Goal: Information Seeking & Learning: Find specific fact

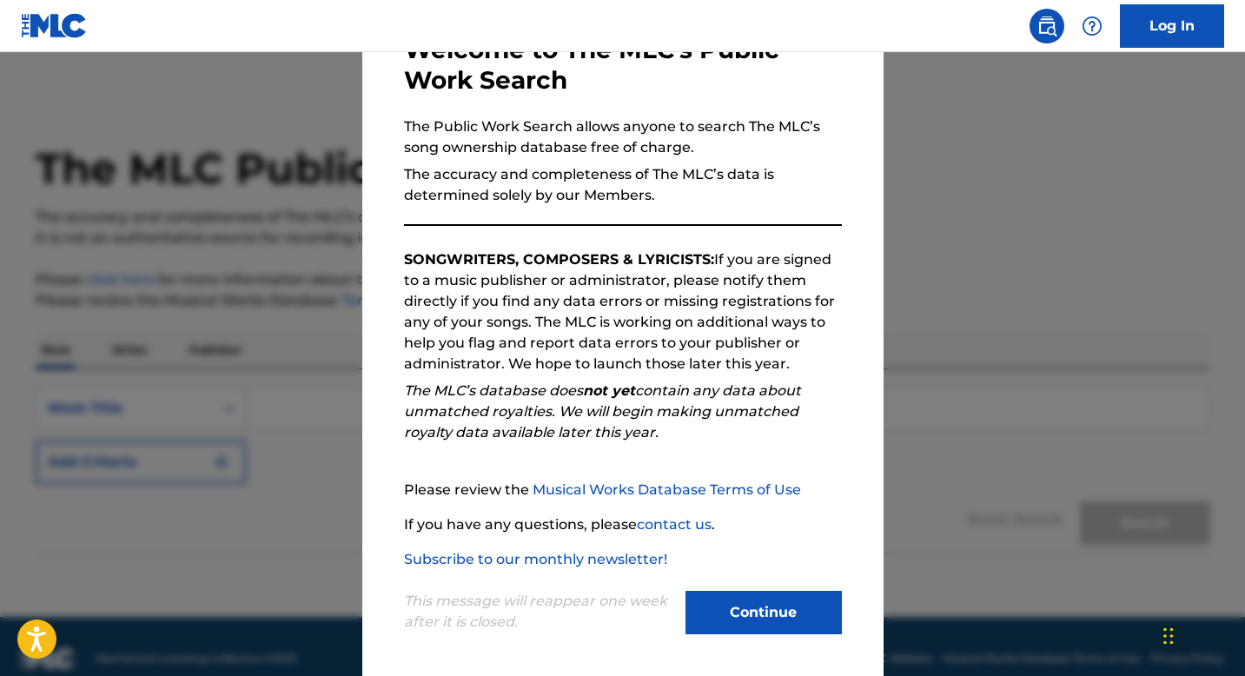
scroll to position [119, 0]
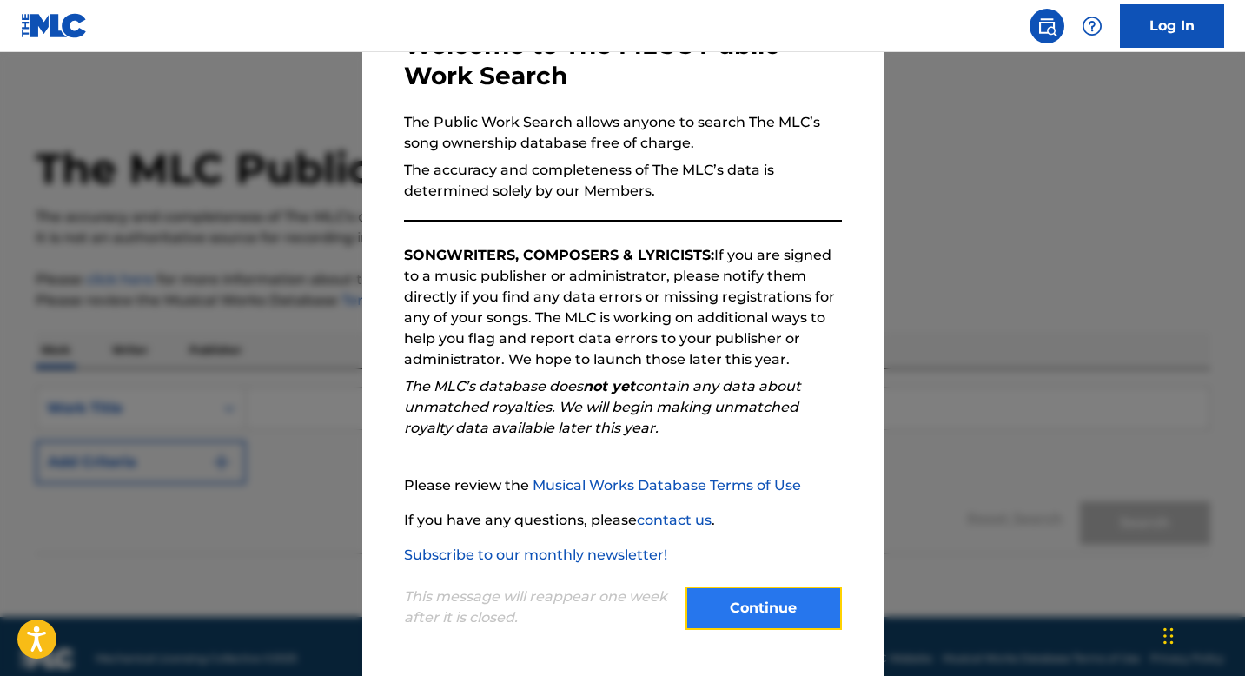
click at [744, 605] on button "Continue" at bounding box center [763, 607] width 156 height 43
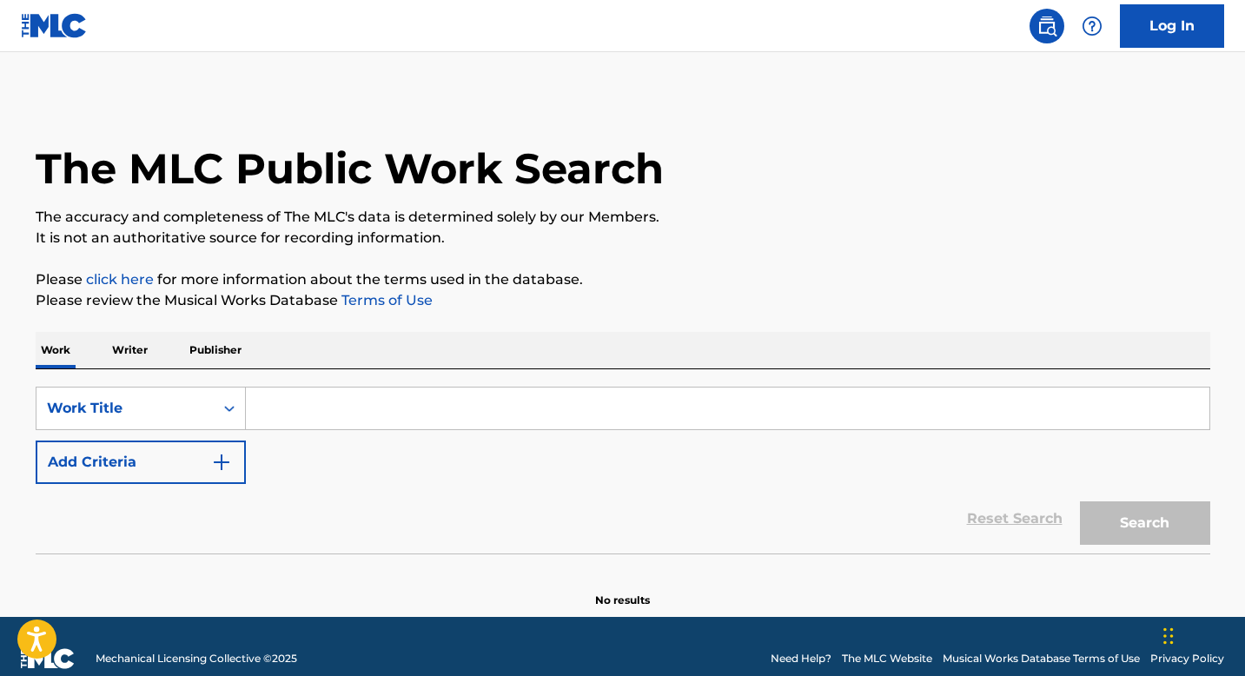
click at [409, 396] on input "Search Form" at bounding box center [727, 408] width 963 height 42
click at [127, 353] on p "Writer" at bounding box center [130, 350] width 46 height 36
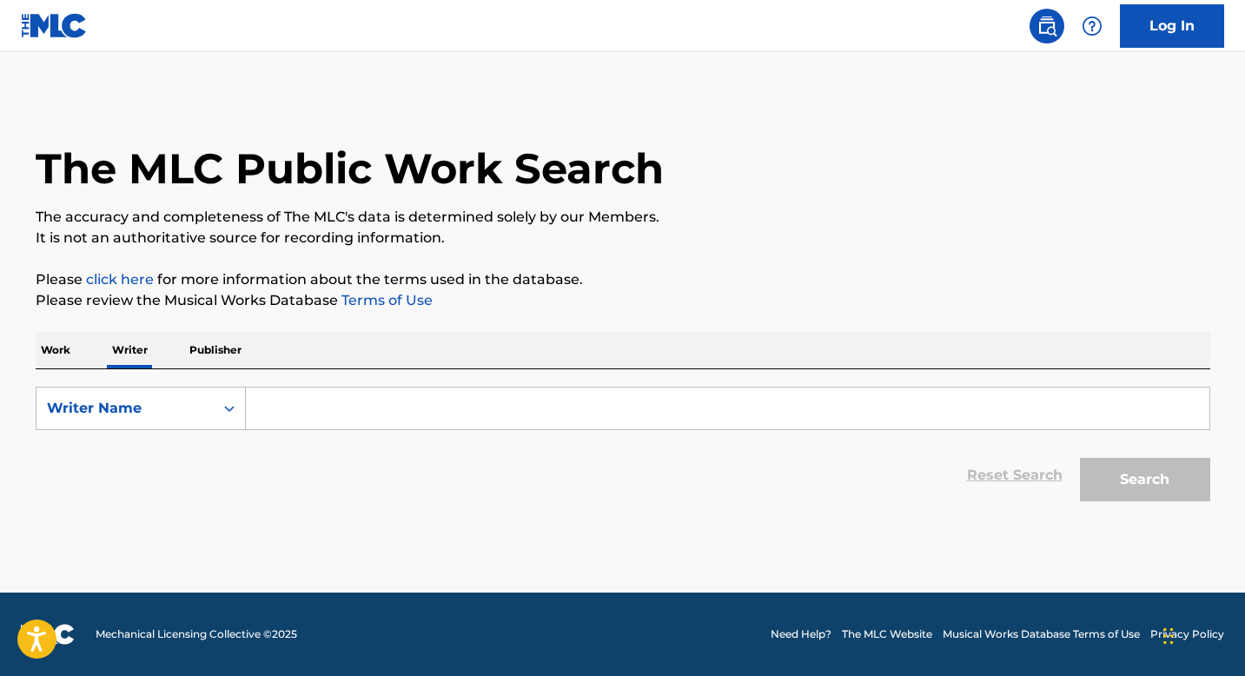
click at [221, 351] on p "Publisher" at bounding box center [215, 350] width 63 height 36
click at [138, 354] on p "Writer" at bounding box center [130, 350] width 46 height 36
click at [274, 408] on input "Search Form" at bounding box center [727, 408] width 963 height 42
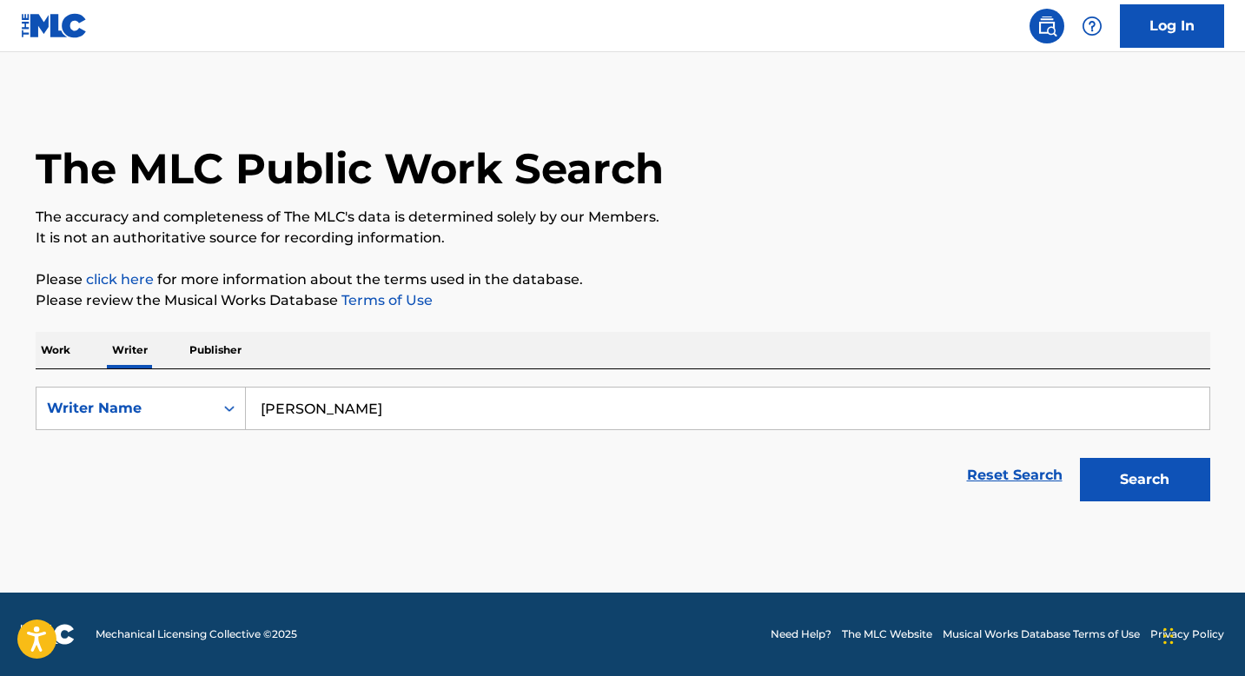
type input "[PERSON_NAME]"
click at [1080, 458] on button "Search" at bounding box center [1145, 479] width 130 height 43
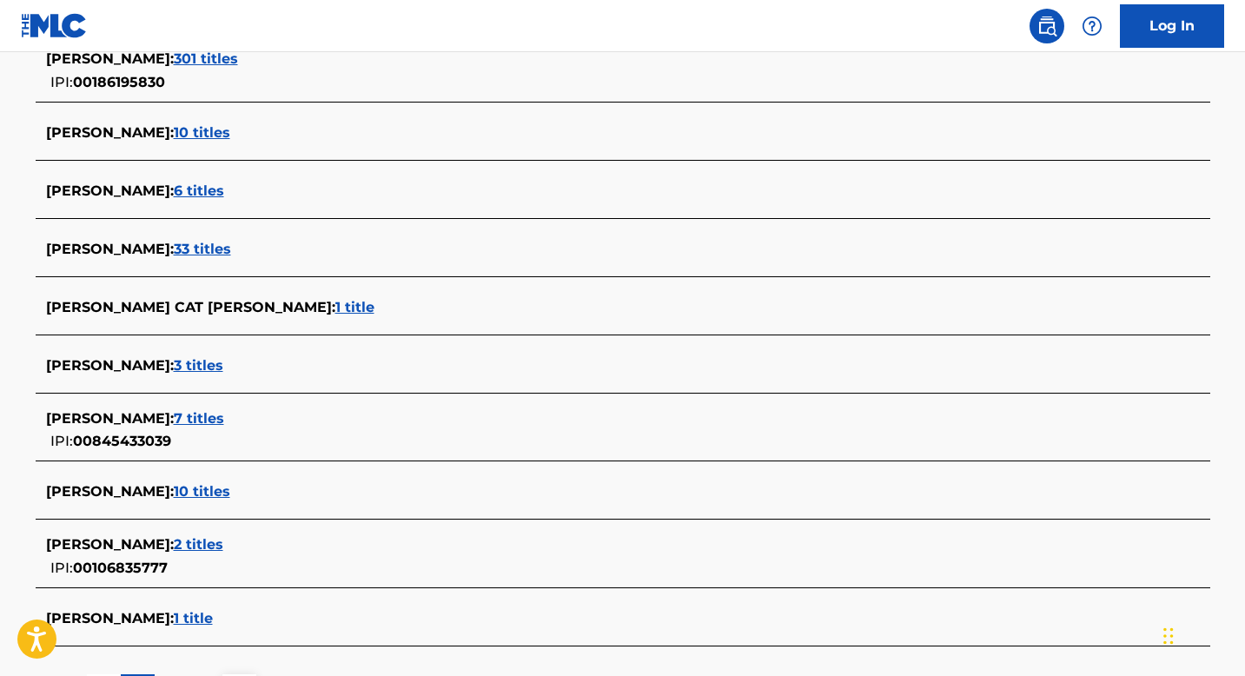
scroll to position [506, 0]
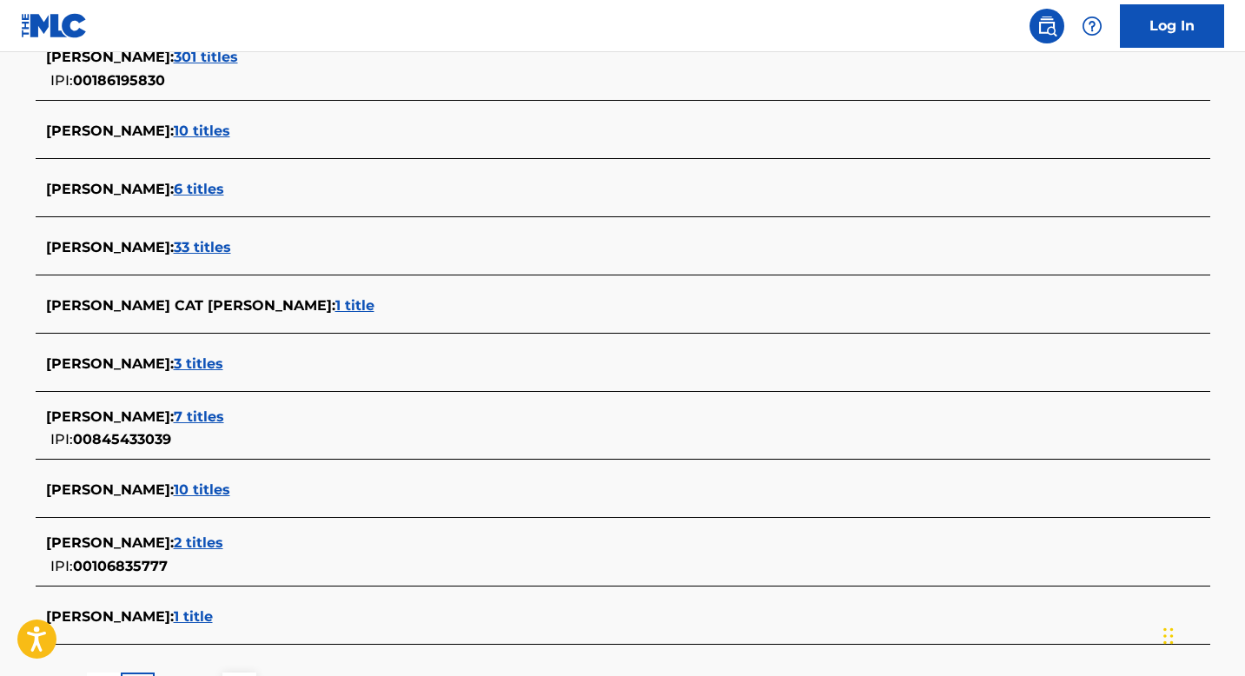
click at [201, 420] on span "7 titles" at bounding box center [199, 416] width 50 height 17
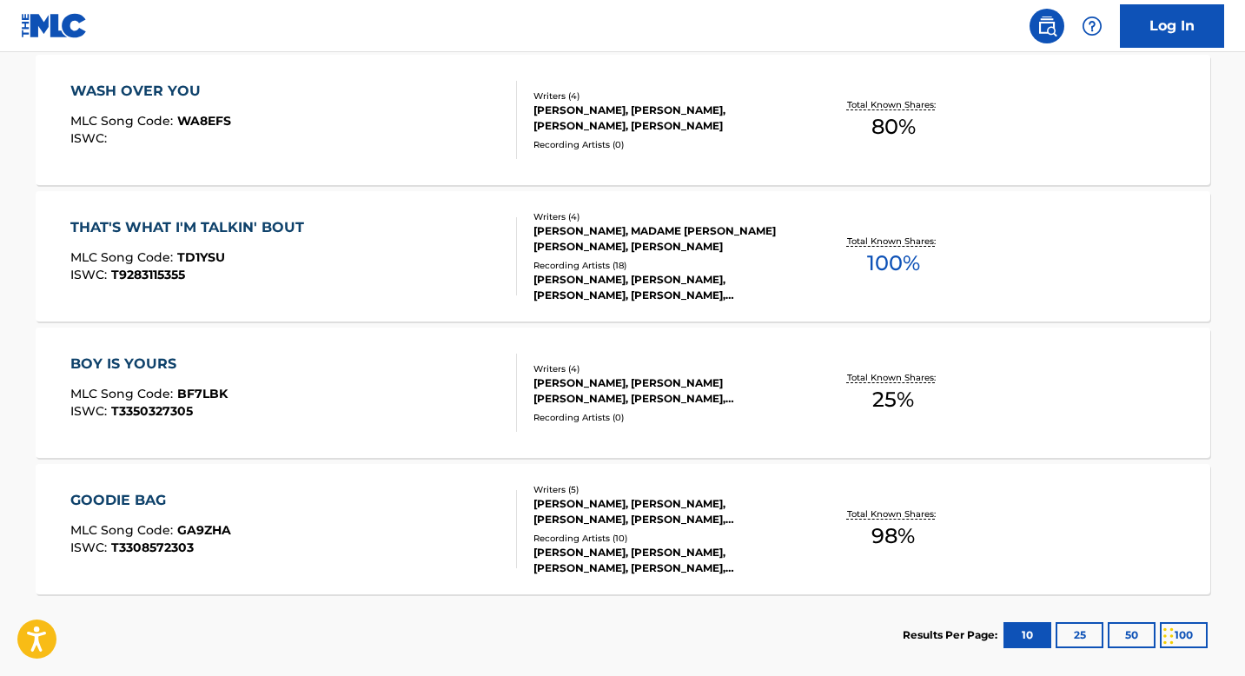
scroll to position [1034, 0]
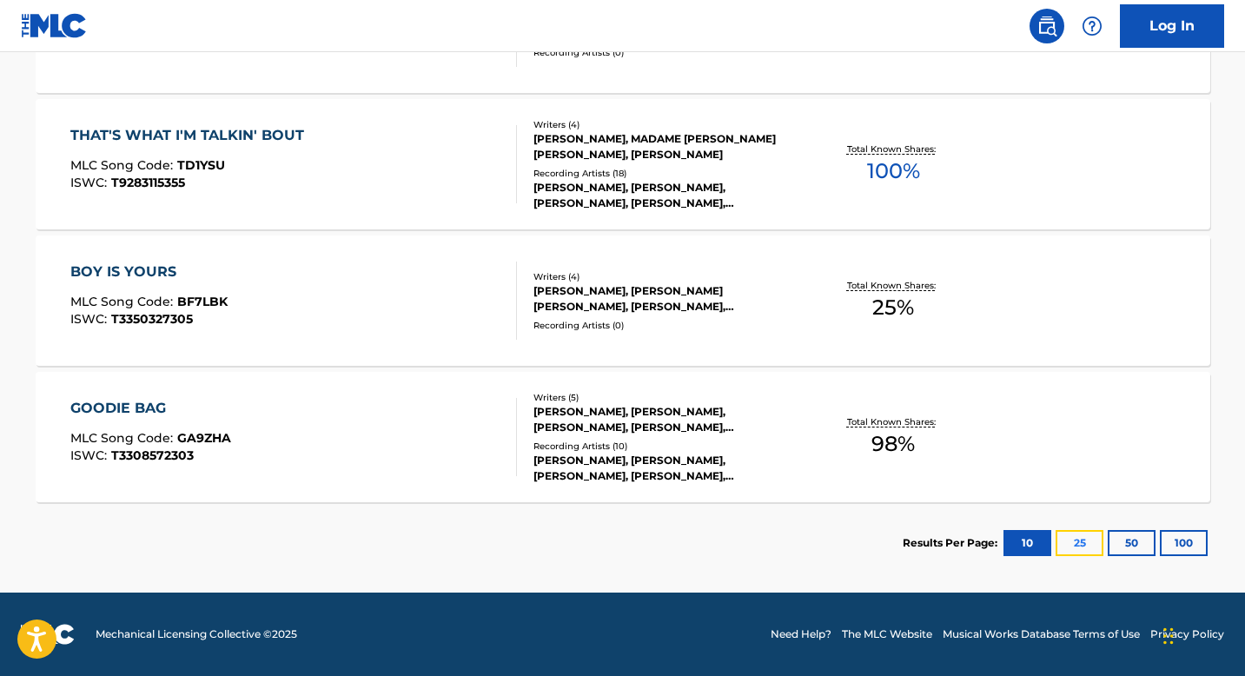
click at [1078, 539] on button "25" at bounding box center [1079, 543] width 48 height 26
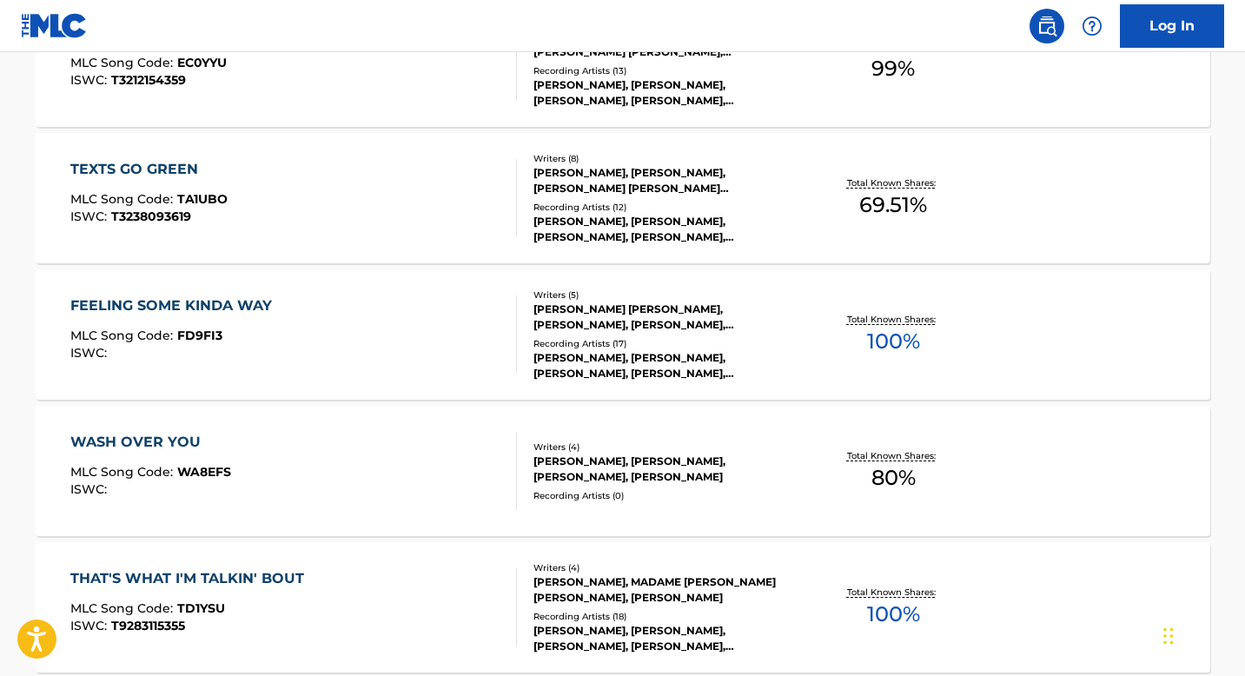
scroll to position [628, 0]
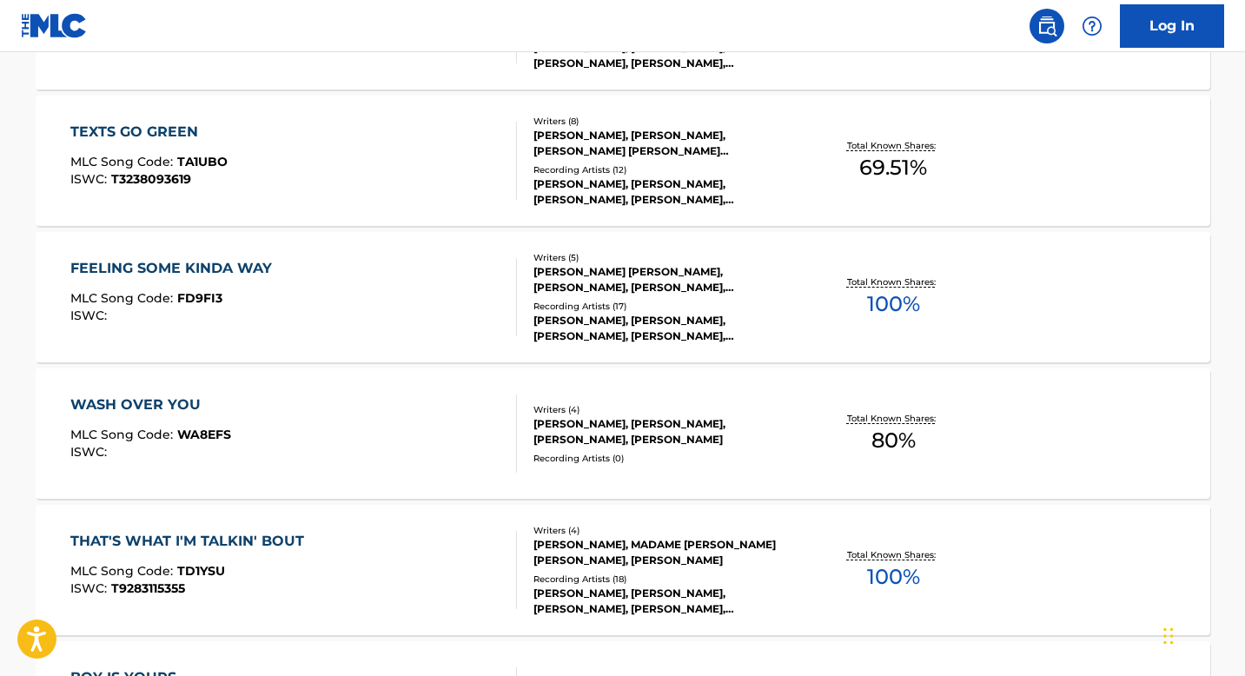
click at [168, 406] on div "WASH OVER YOU" at bounding box center [150, 404] width 161 height 21
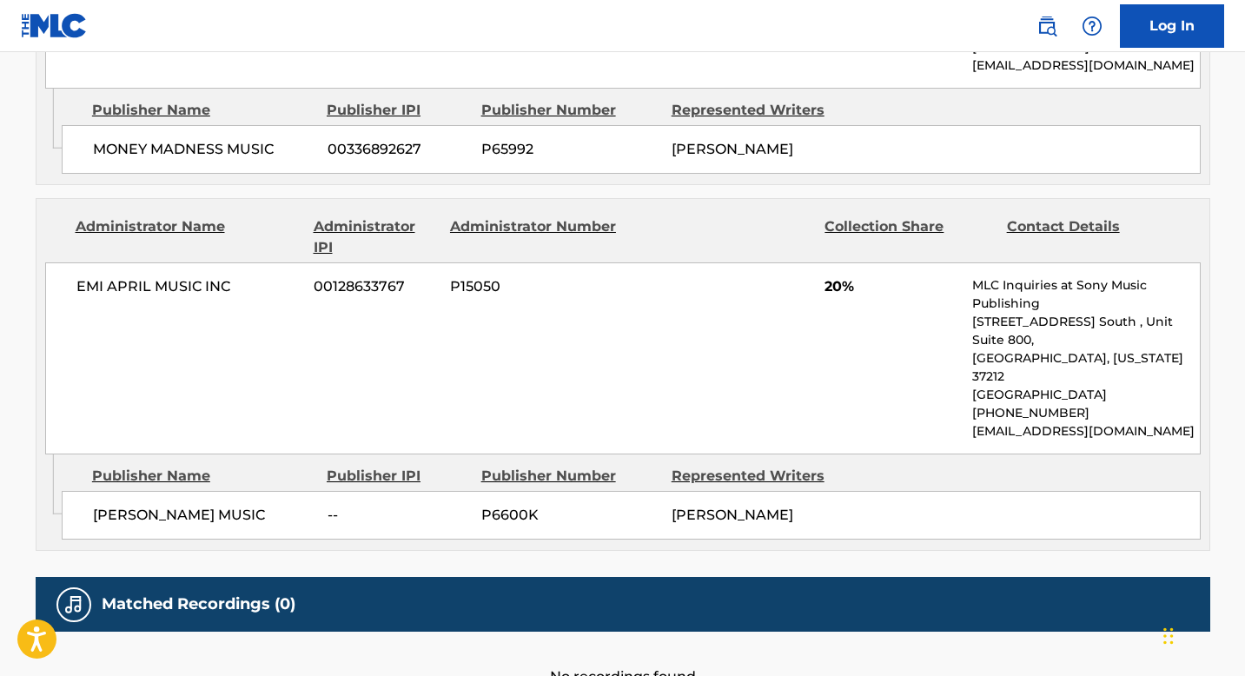
scroll to position [1384, 0]
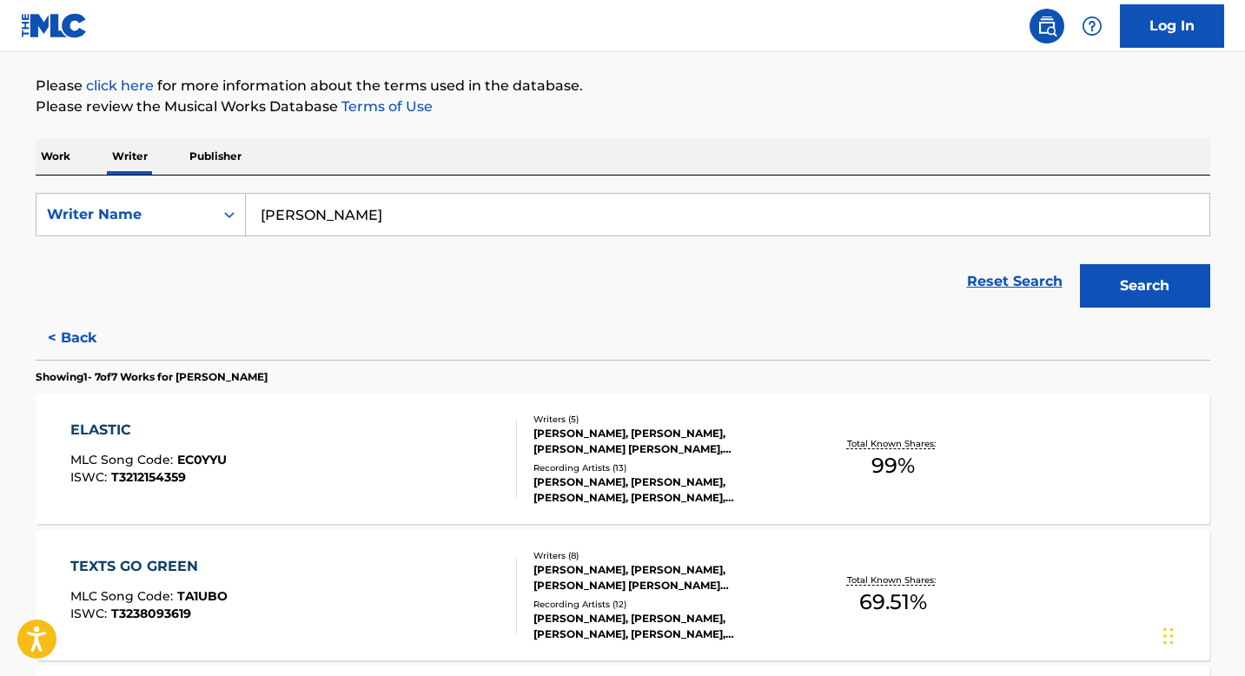
scroll to position [218, 0]
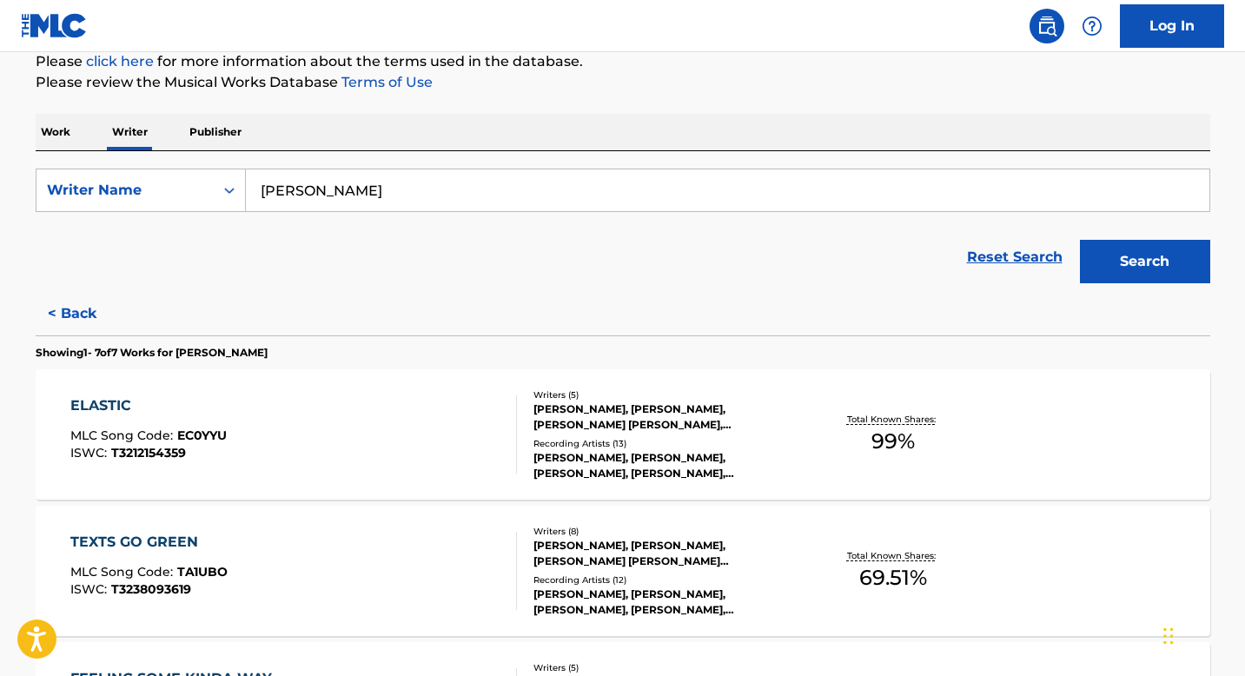
click at [103, 407] on div "ELASTIC" at bounding box center [148, 405] width 156 height 21
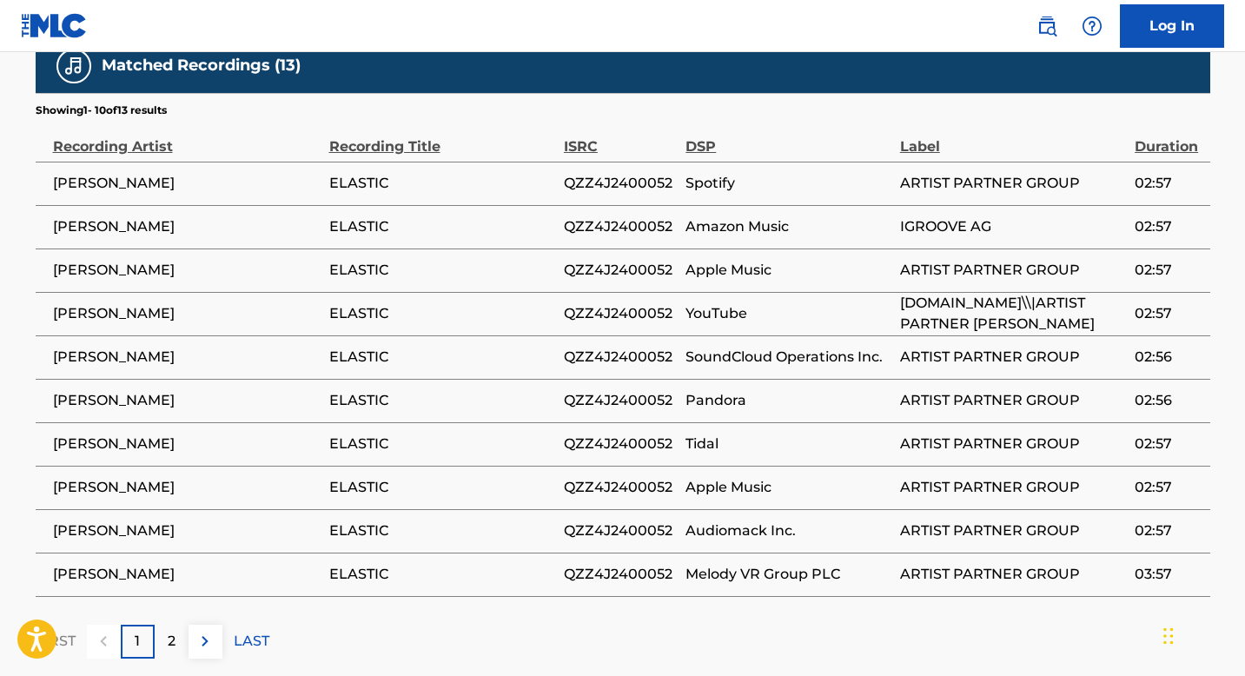
scroll to position [2204, 0]
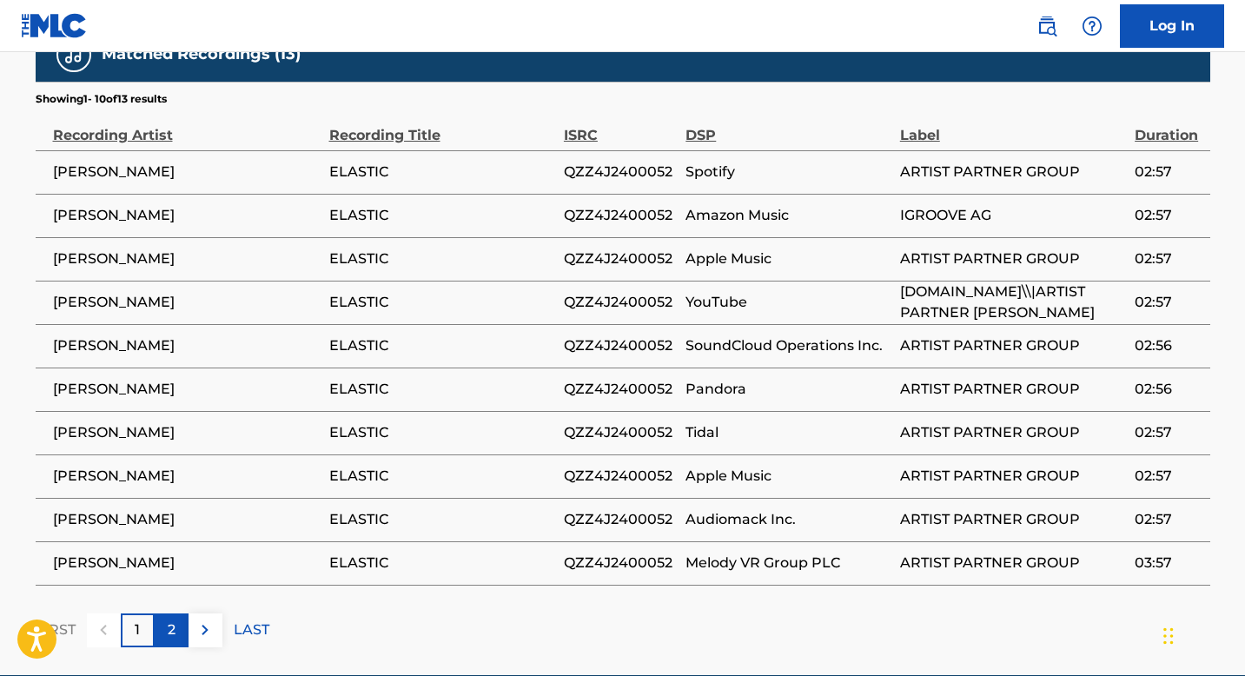
click at [178, 613] on div "2" at bounding box center [172, 630] width 34 height 34
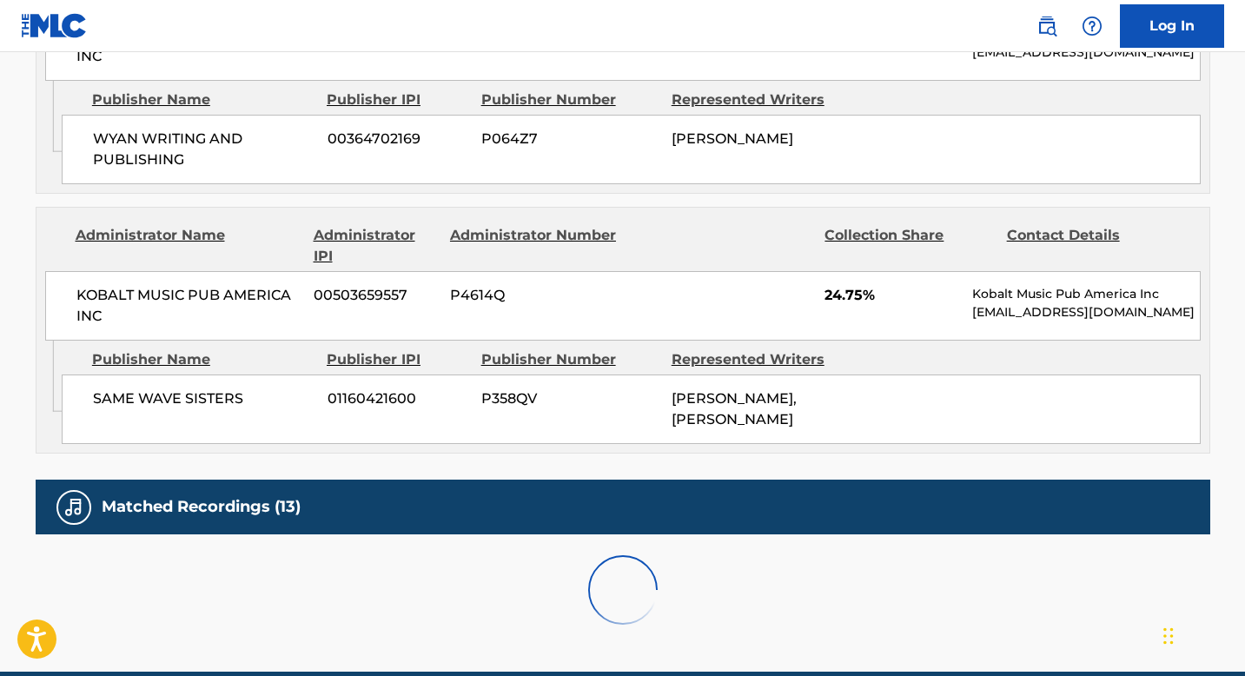
scroll to position [1902, 0]
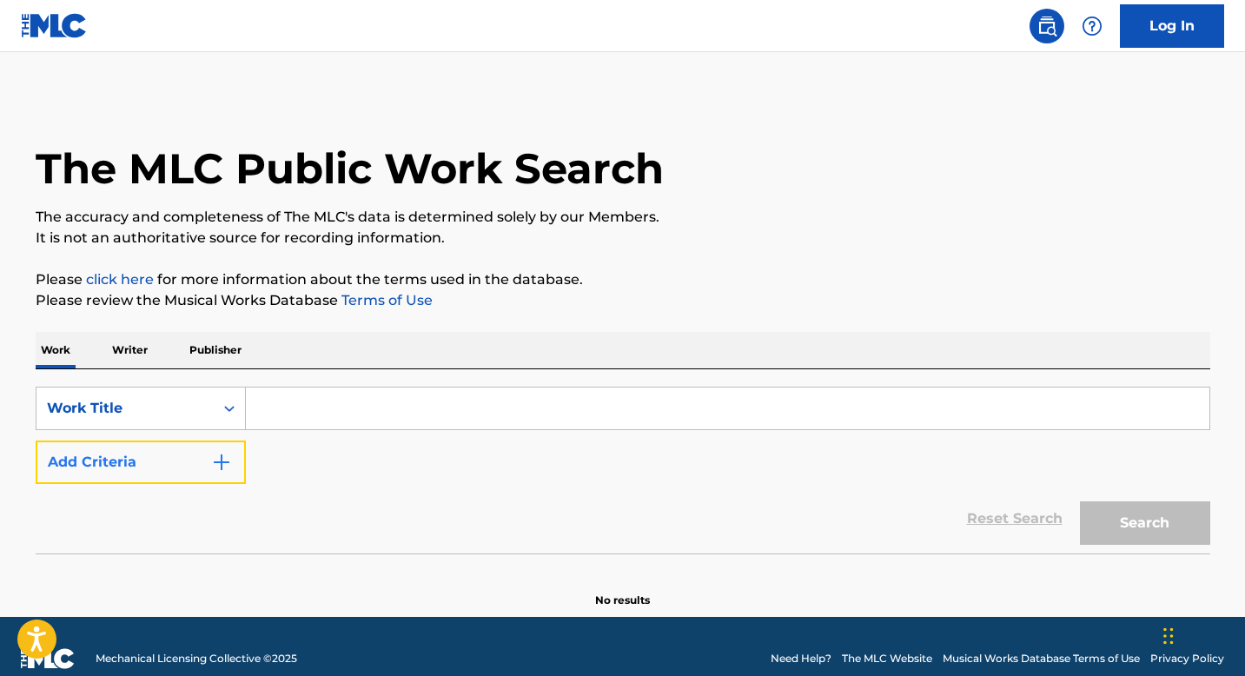
click at [194, 457] on button "Add Criteria" at bounding box center [141, 461] width 210 height 43
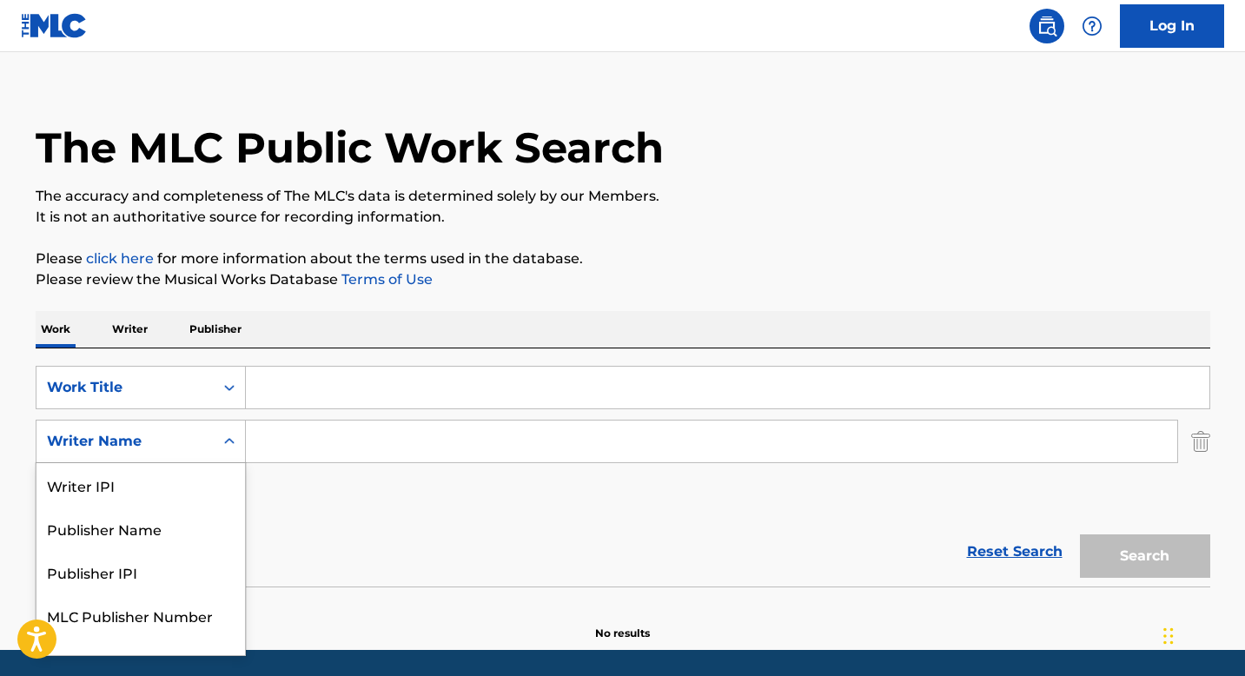
click at [194, 456] on div "Writer Name" at bounding box center [141, 441] width 210 height 43
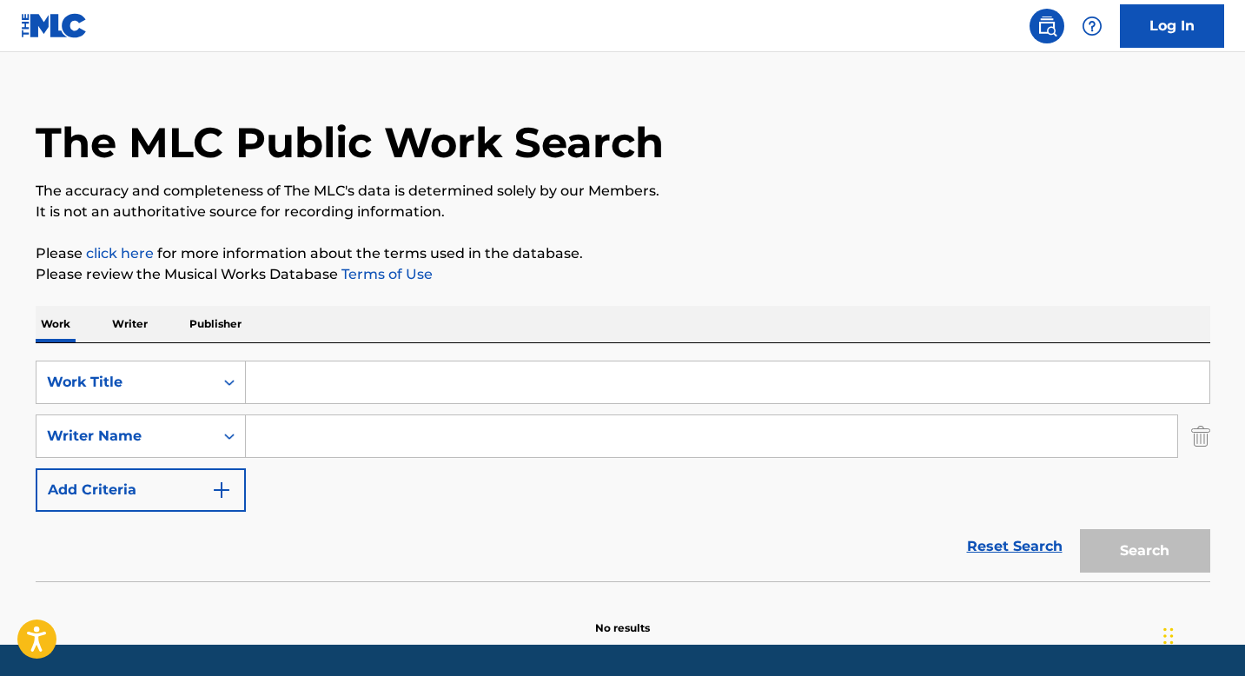
click at [309, 422] on input "Search Form" at bounding box center [711, 436] width 931 height 42
type input "[PERSON_NAME]"
click at [407, 442] on input "[PERSON_NAME]" at bounding box center [711, 436] width 931 height 42
click at [333, 368] on input "Search Form" at bounding box center [727, 382] width 963 height 42
click at [125, 323] on p "Writer" at bounding box center [130, 324] width 46 height 36
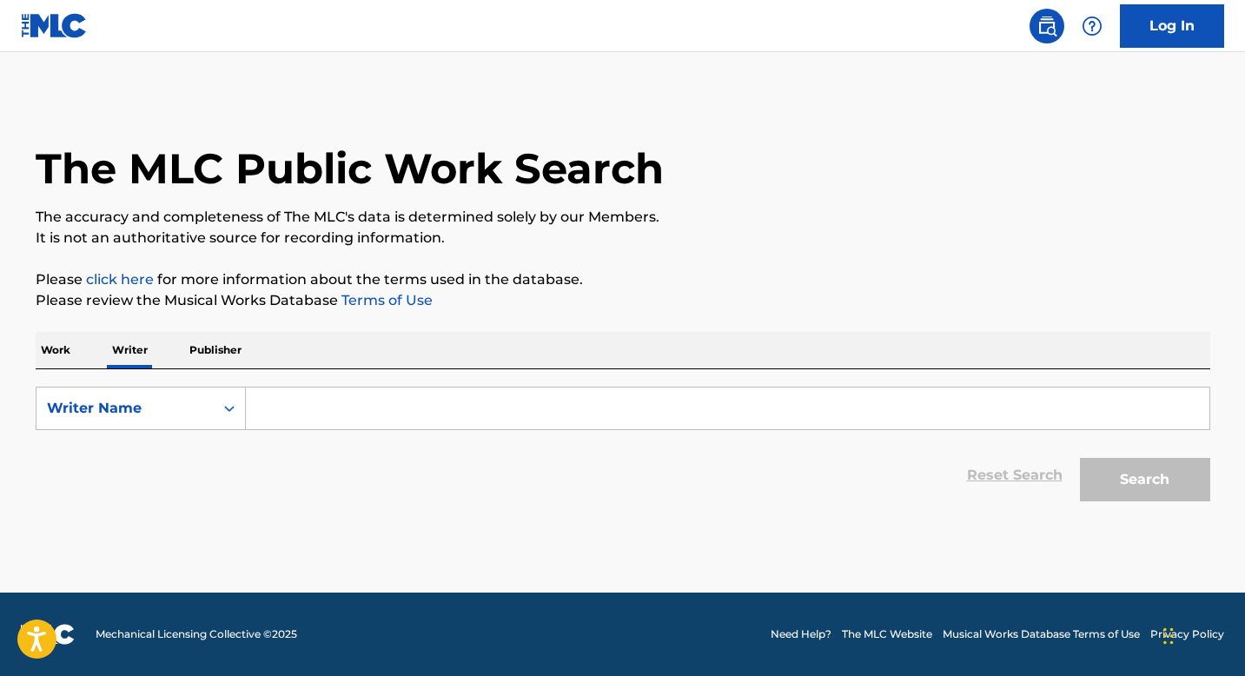
click at [297, 413] on input "Search Form" at bounding box center [727, 408] width 963 height 42
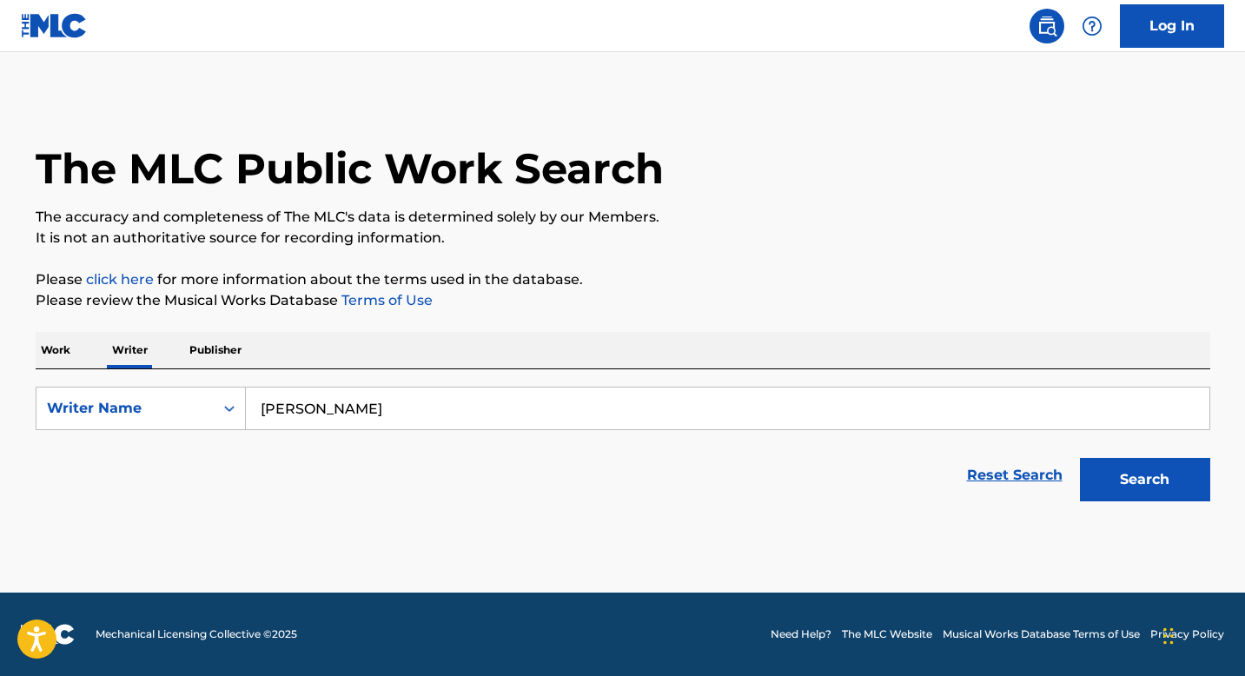
type input "[PERSON_NAME]"
click at [1080, 458] on button "Search" at bounding box center [1145, 479] width 130 height 43
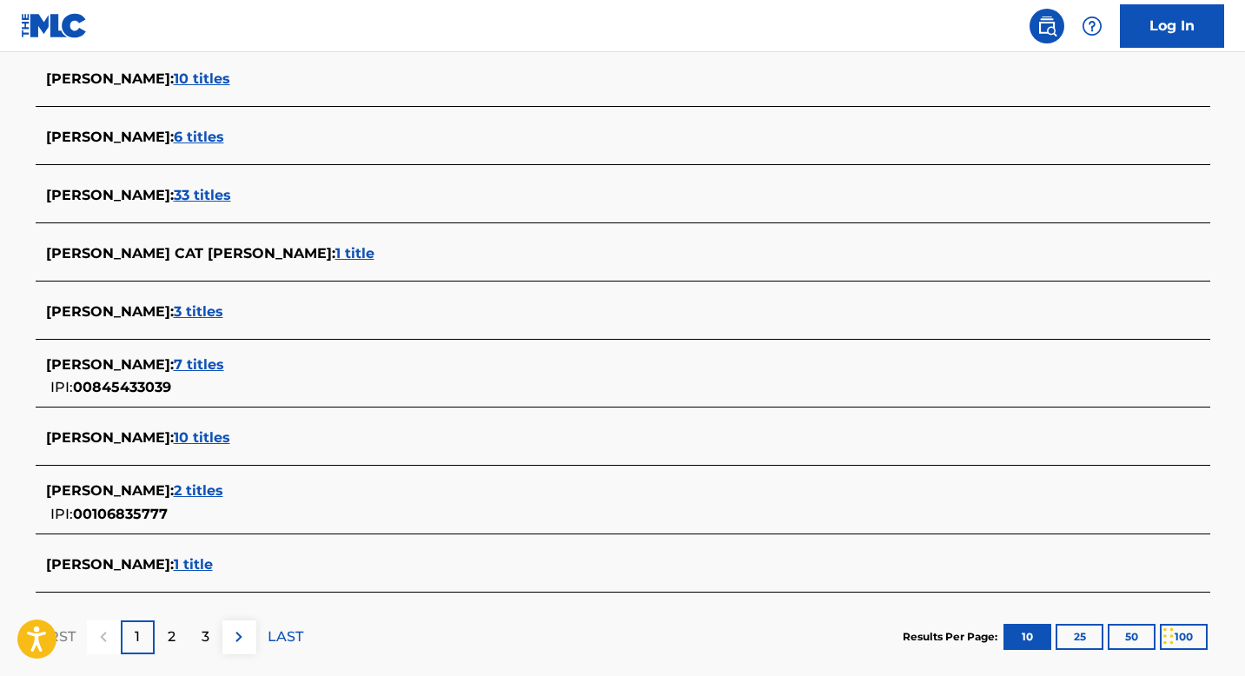
scroll to position [561, 0]
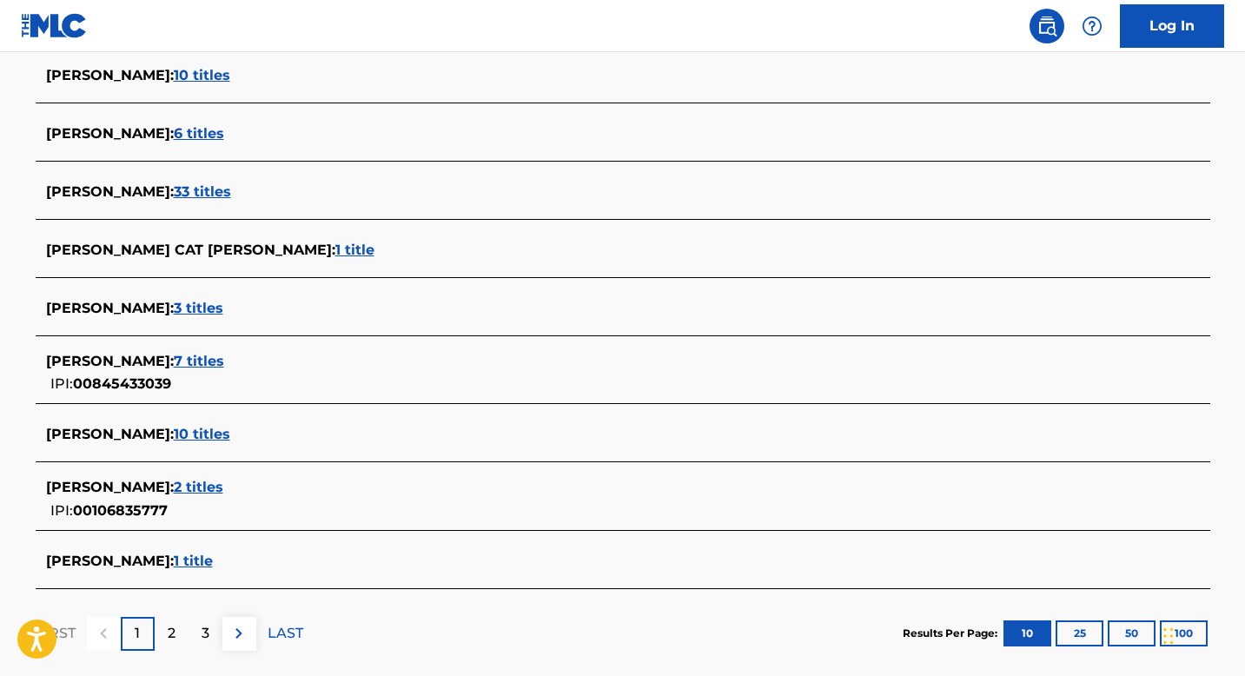
click at [211, 434] on span "10 titles" at bounding box center [202, 434] width 56 height 17
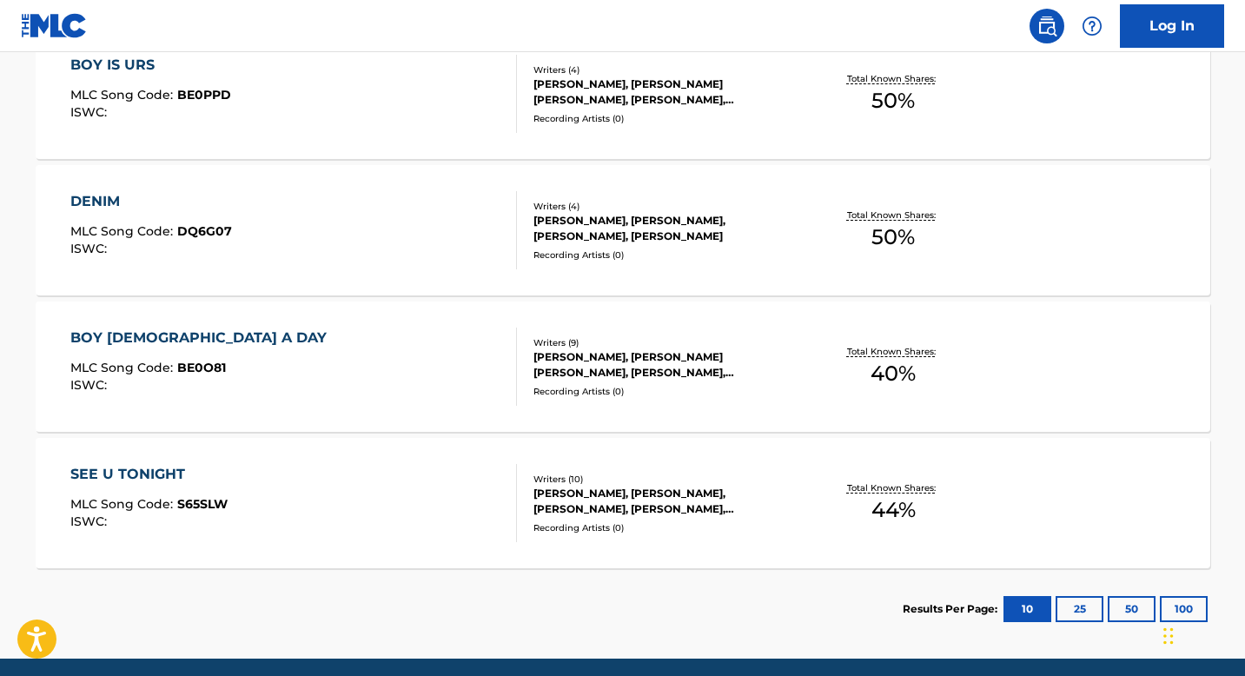
scroll to position [1443, 0]
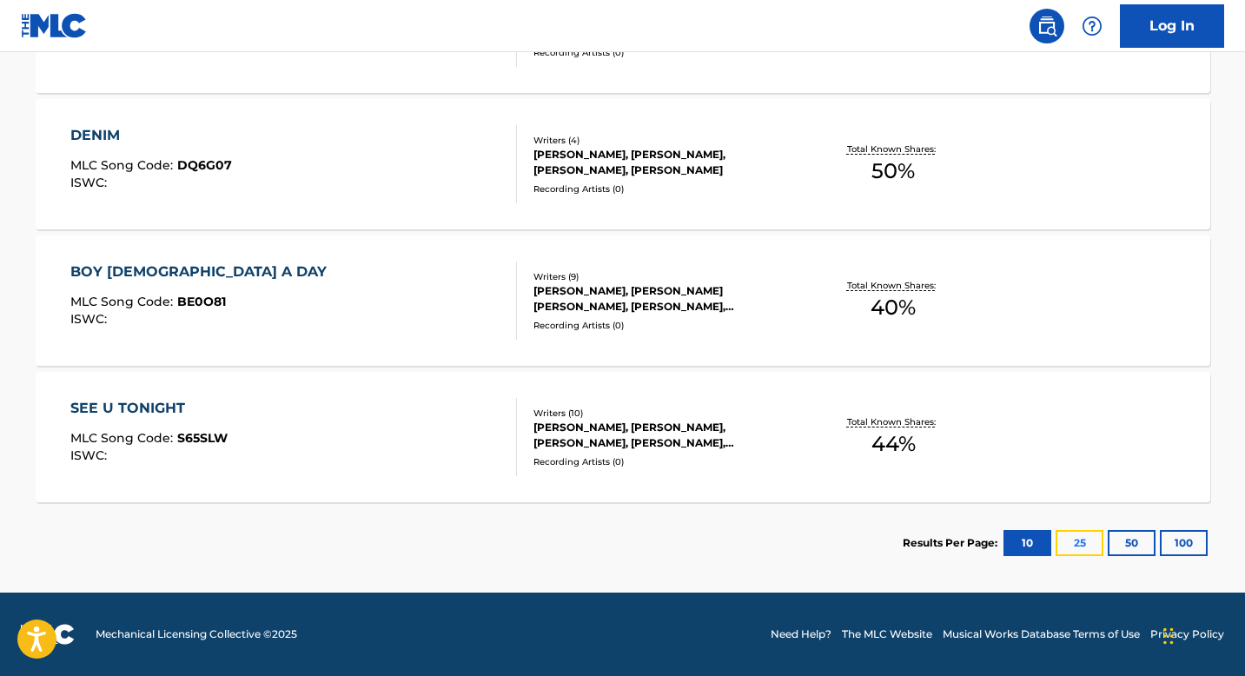
click at [1060, 544] on button "25" at bounding box center [1079, 543] width 48 height 26
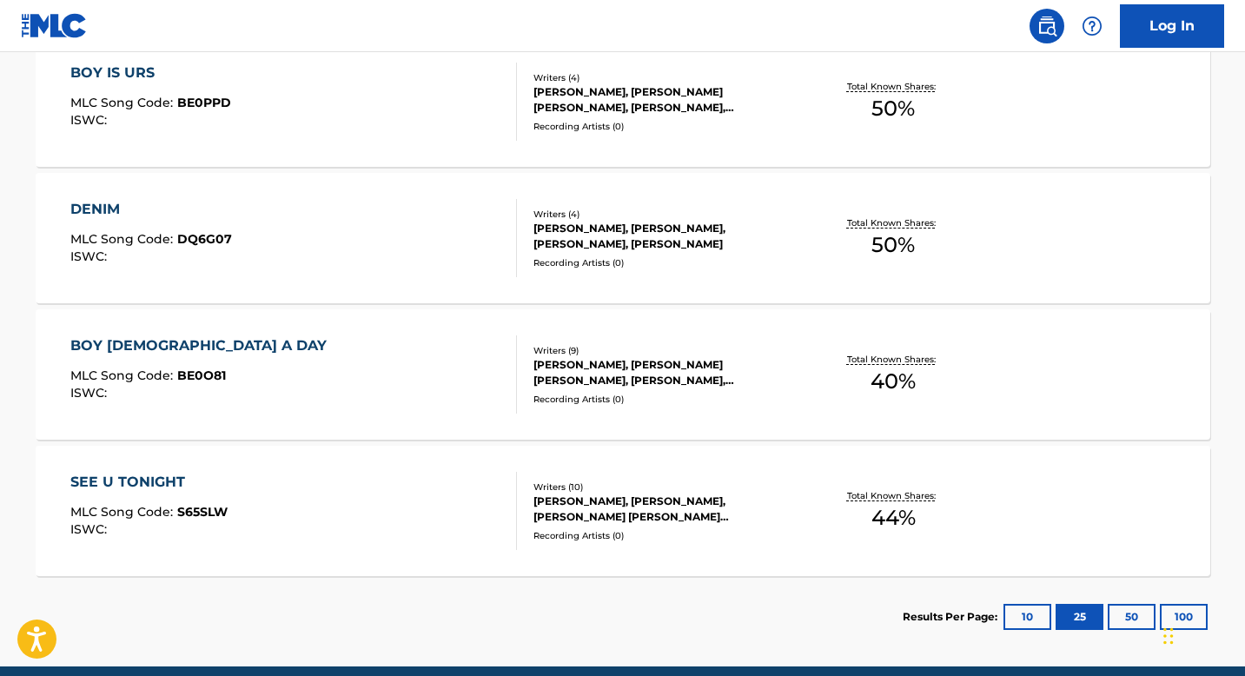
scroll to position [1387, 0]
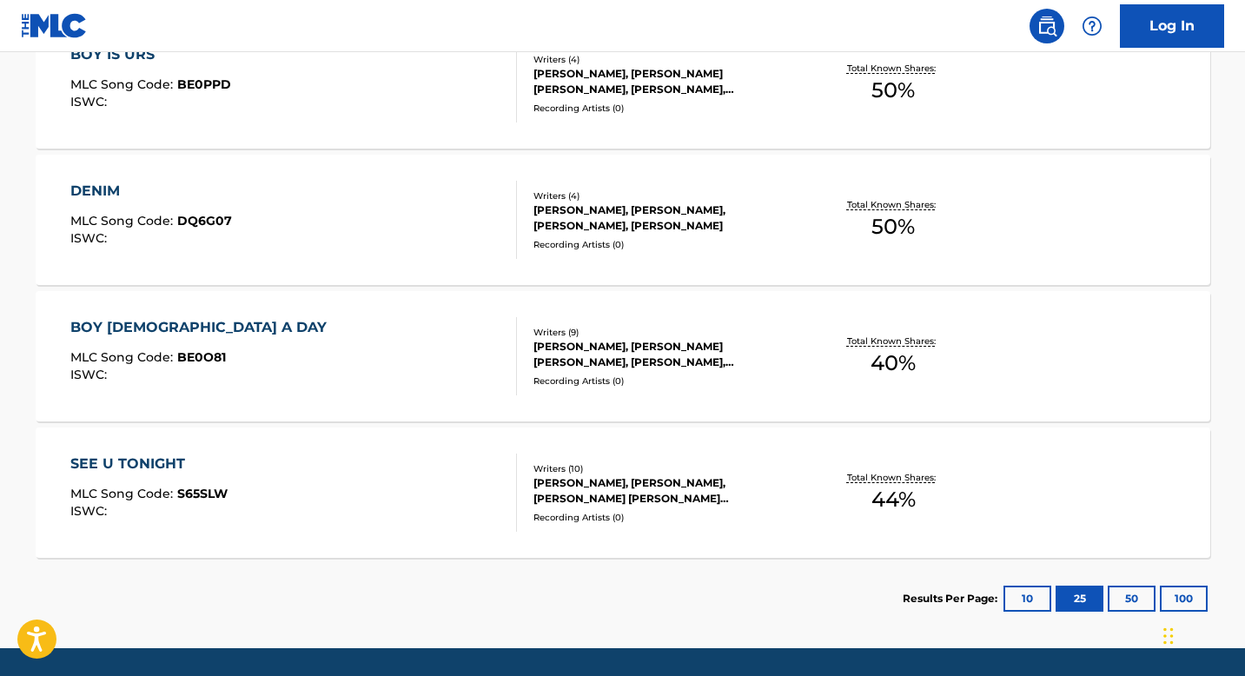
click at [162, 470] on div "SEE U TONIGHT" at bounding box center [148, 463] width 157 height 21
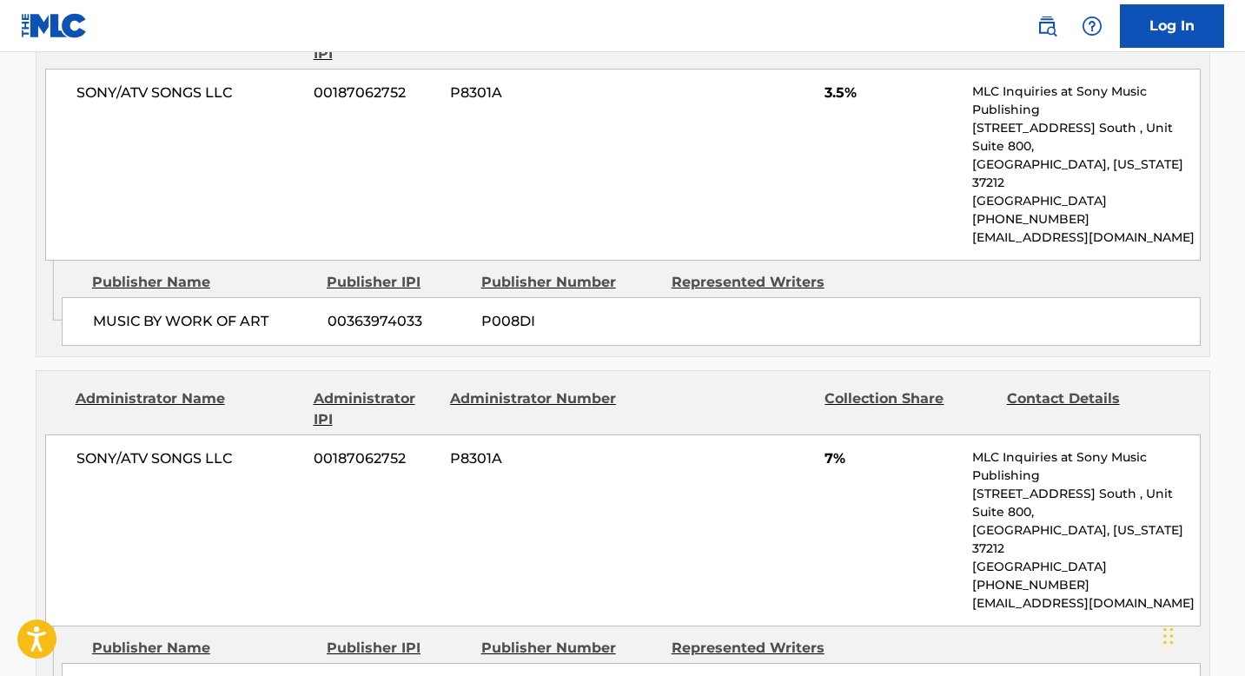
scroll to position [2606, 0]
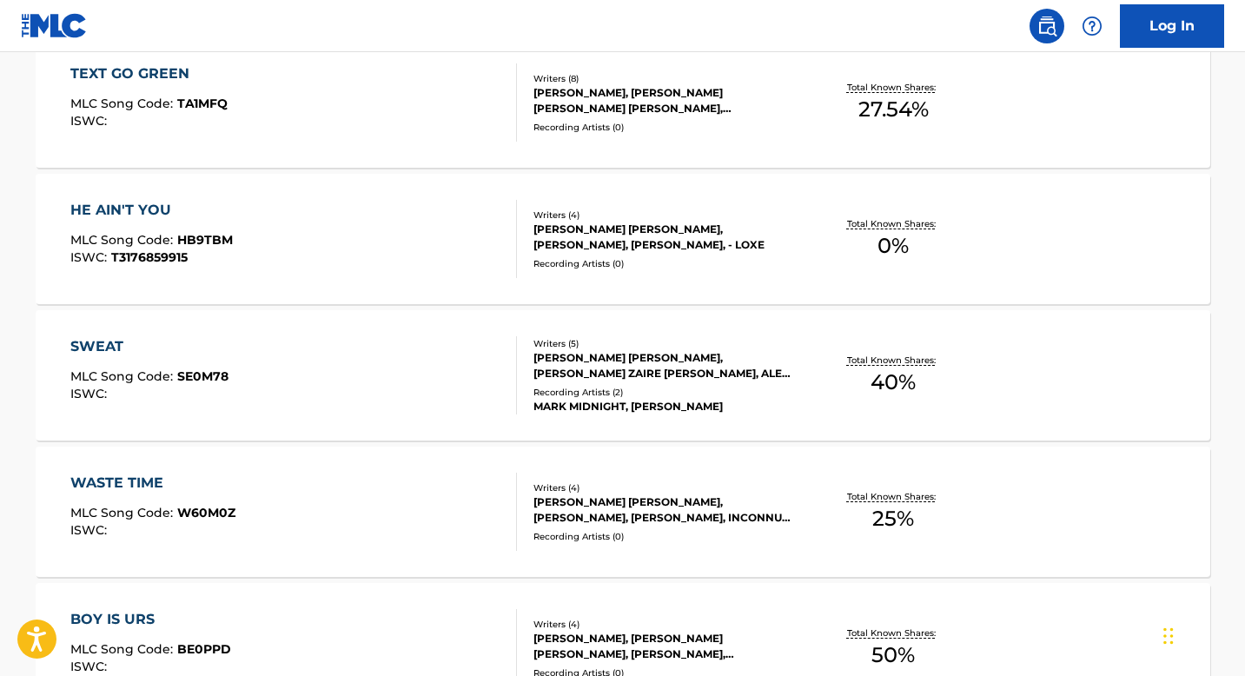
scroll to position [824, 0]
click at [109, 349] on div "SWEAT" at bounding box center [149, 344] width 158 height 21
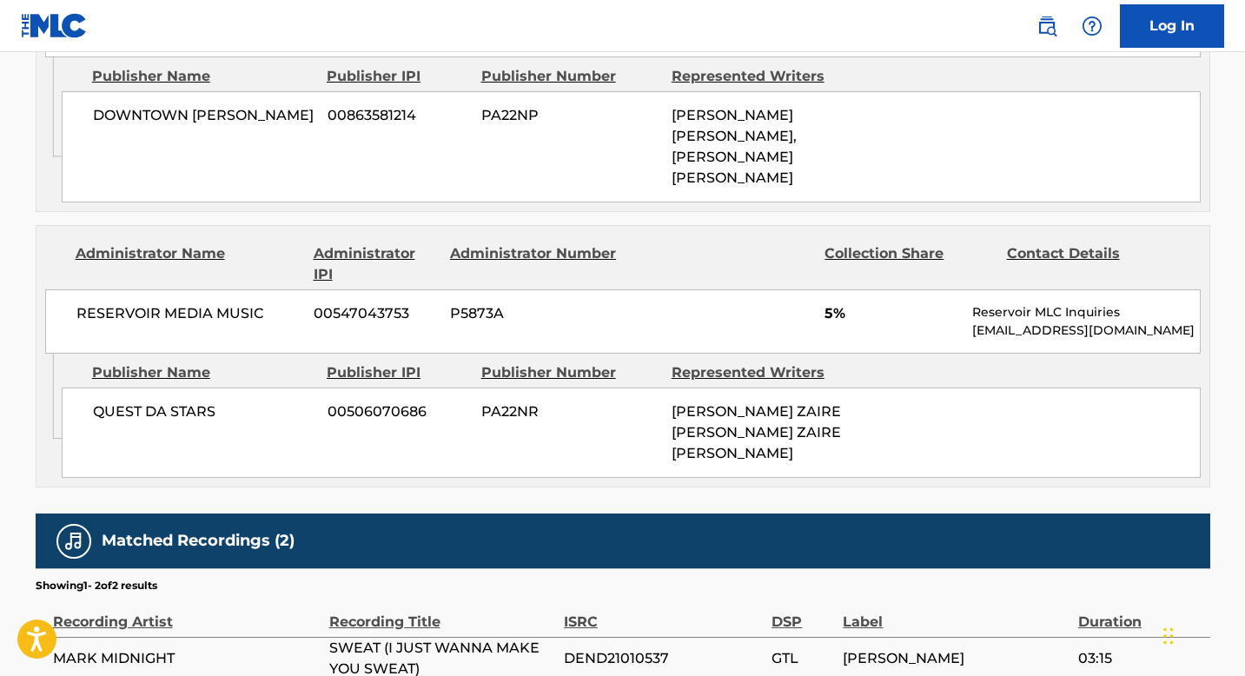
scroll to position [1355, 0]
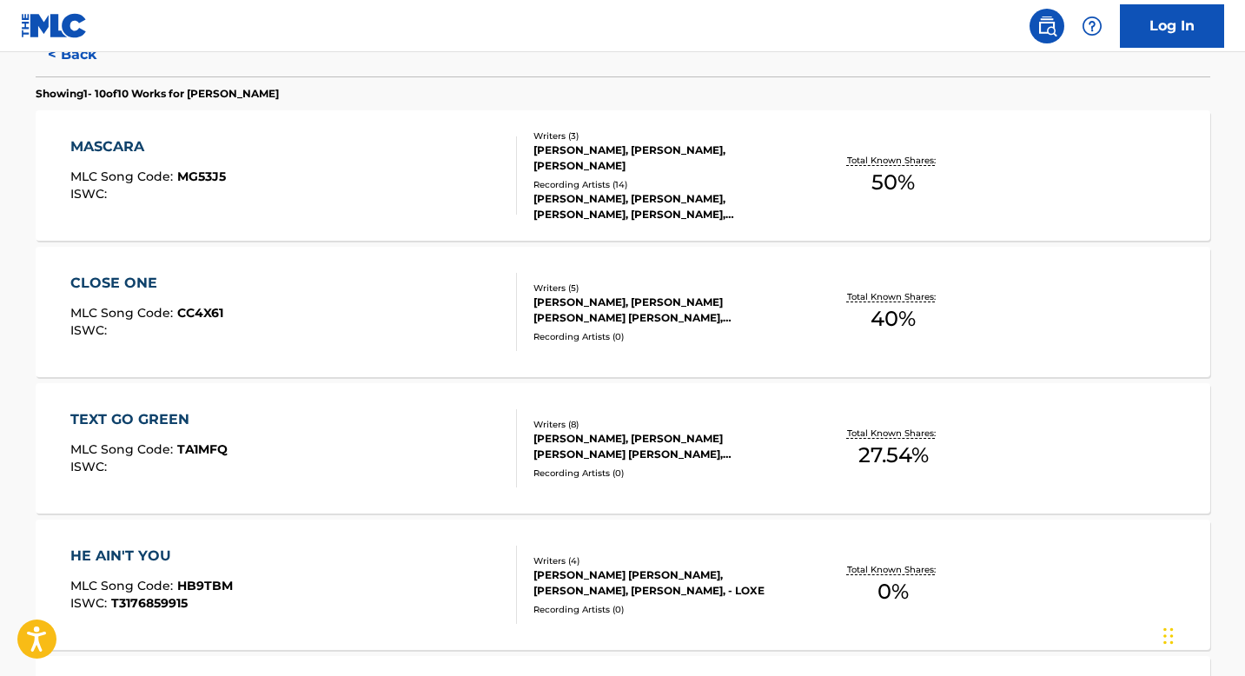
scroll to position [478, 0]
click at [155, 553] on div "HE AIN'T YOU" at bounding box center [151, 555] width 162 height 21
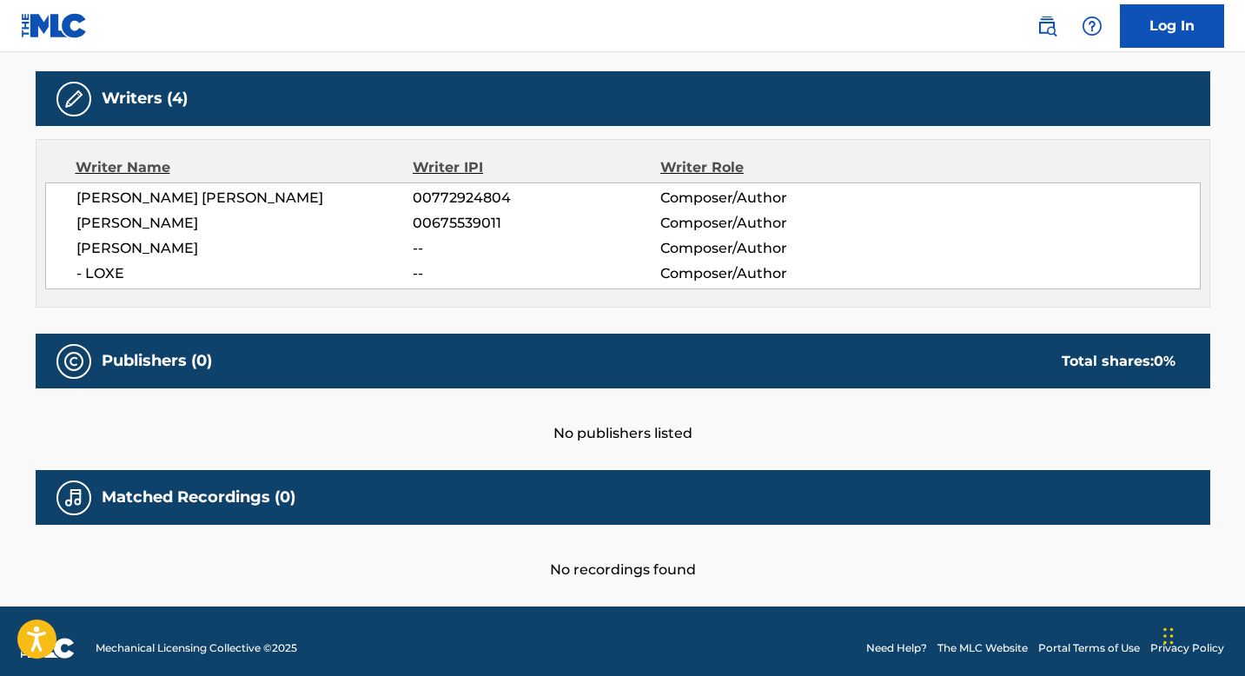
scroll to position [553, 0]
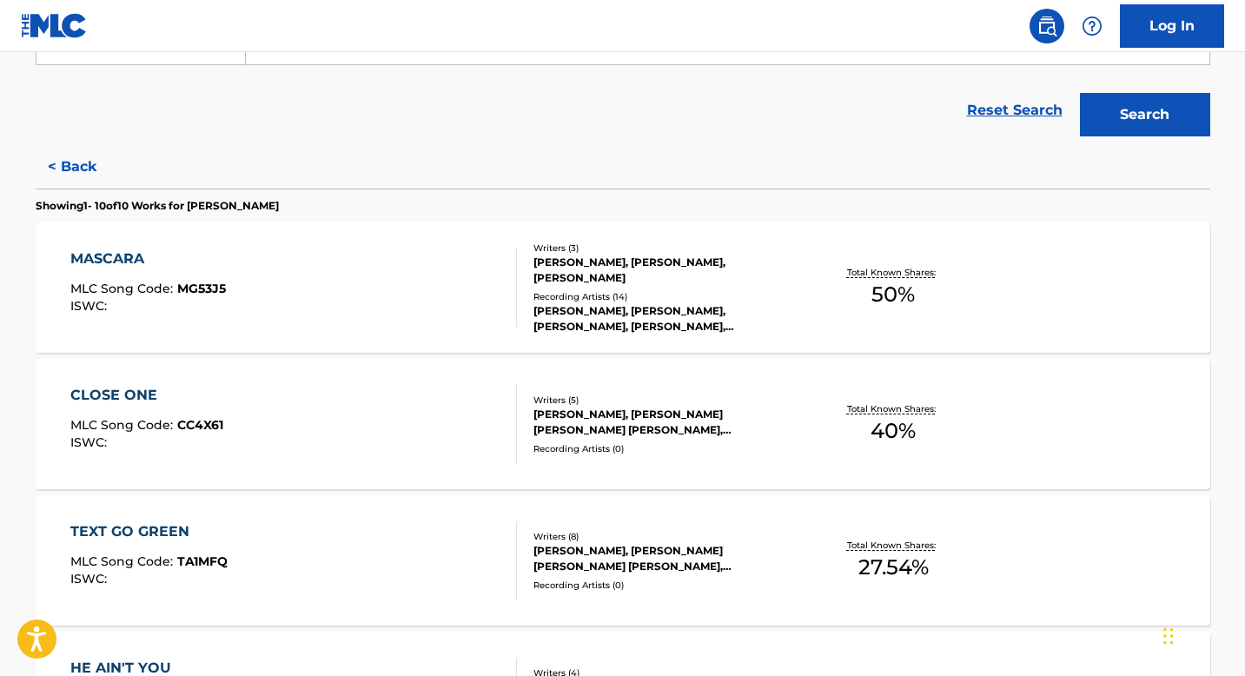
scroll to position [383, 0]
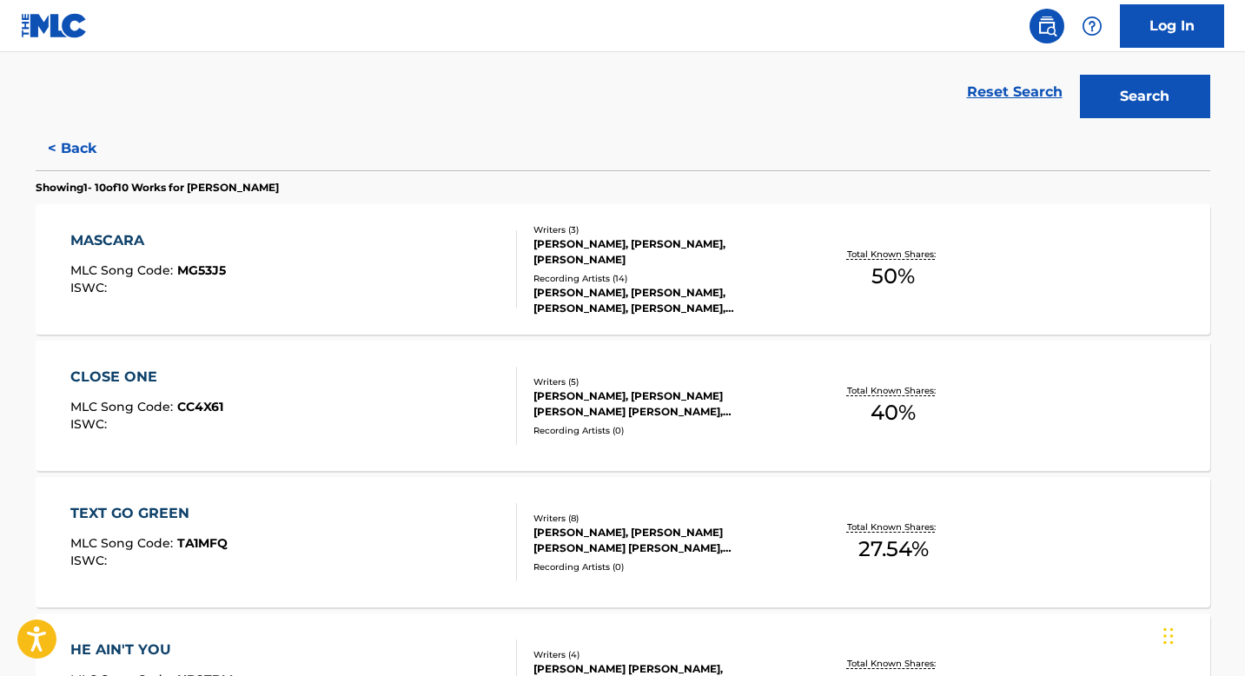
click at [127, 381] on div "CLOSE ONE" at bounding box center [146, 377] width 153 height 21
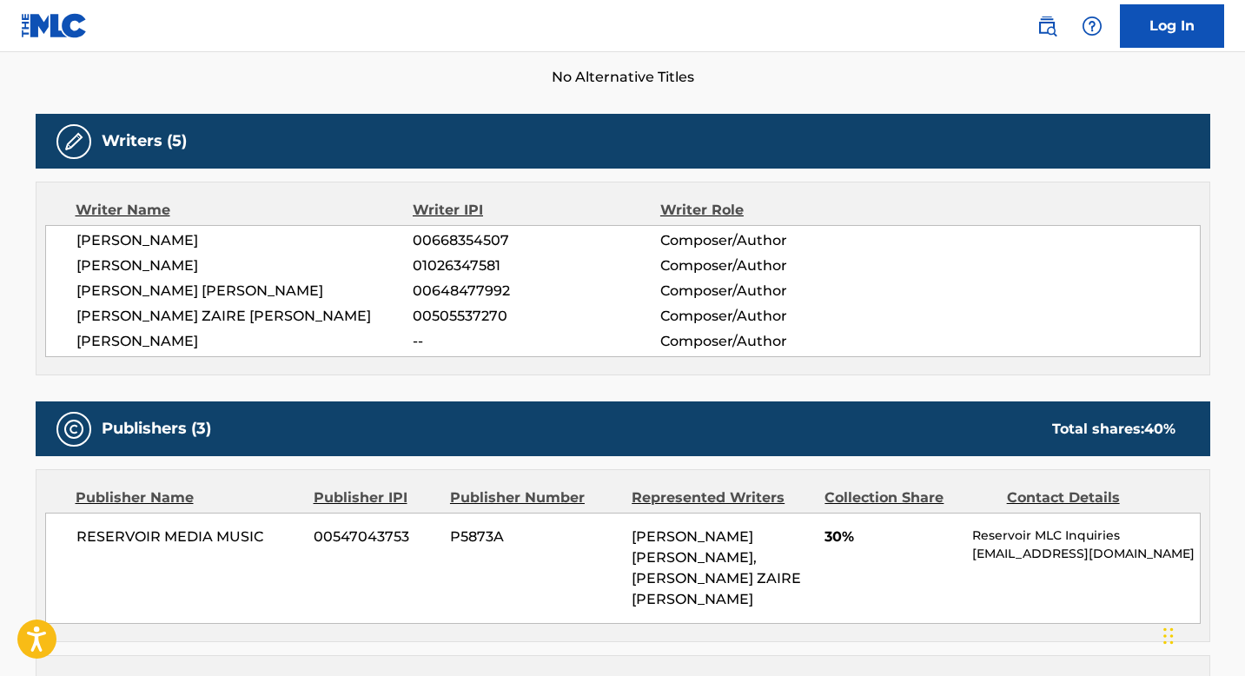
scroll to position [479, 0]
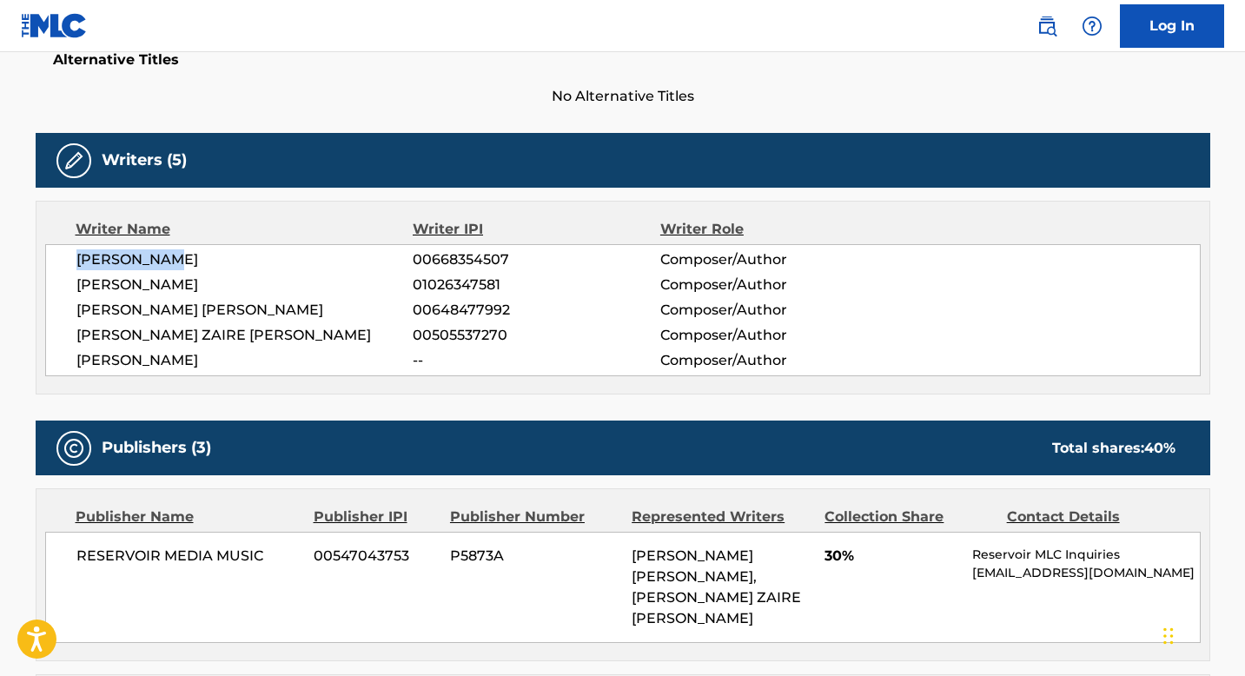
drag, startPoint x: 174, startPoint y: 261, endPoint x: 72, endPoint y: 255, distance: 101.8
click at [72, 255] on div "[PERSON_NAME] 00668354507 Composer/Author [PERSON_NAME] 01026347581 Composer/Au…" at bounding box center [622, 310] width 1155 height 132
copy span "[PERSON_NAME]"
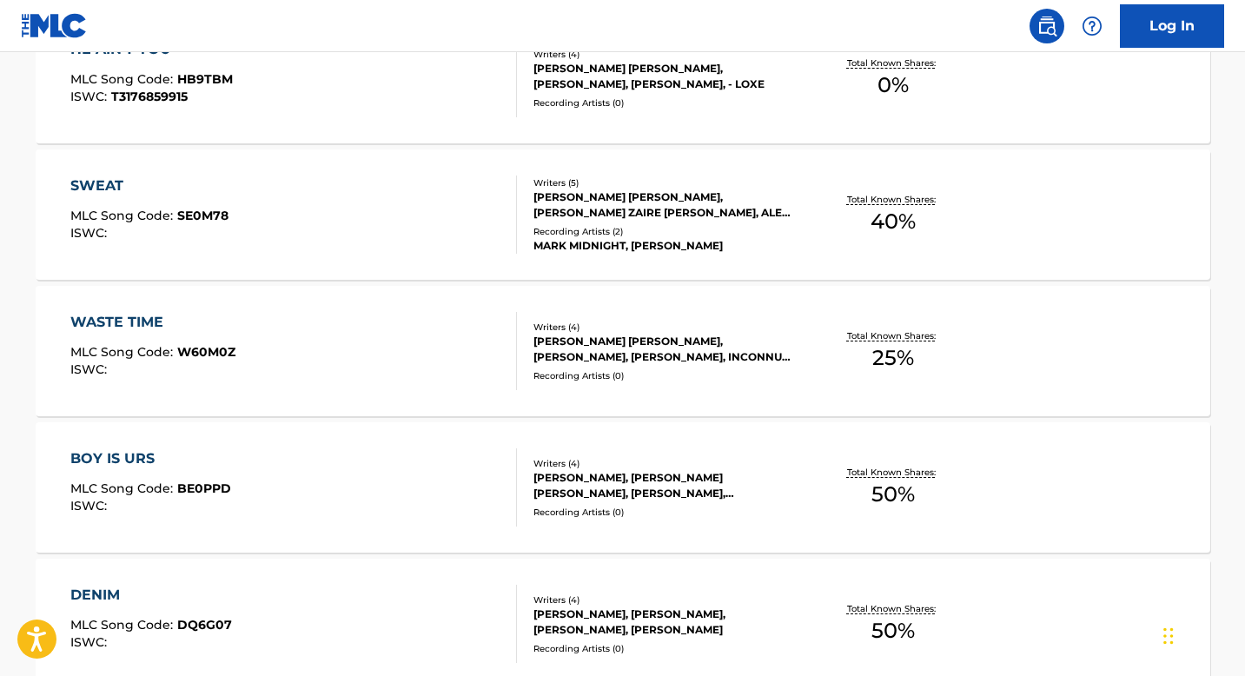
scroll to position [987, 0]
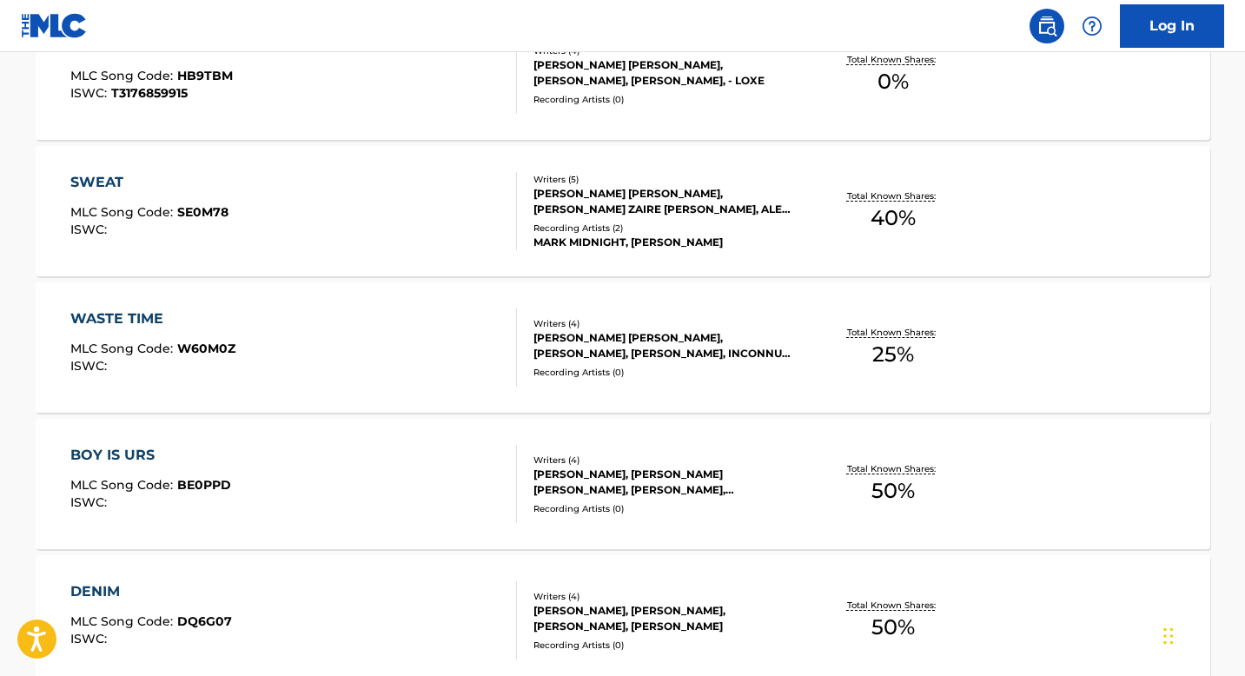
click at [134, 321] on div "WASTE TIME" at bounding box center [152, 318] width 165 height 21
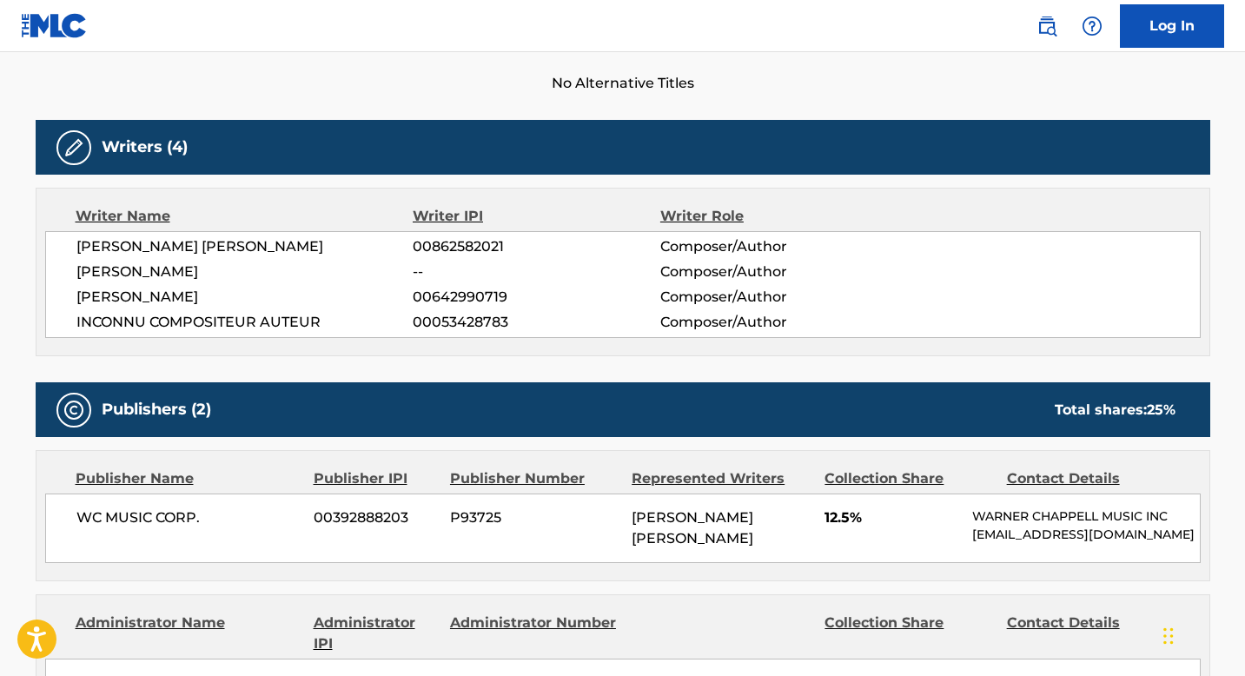
scroll to position [490, 0]
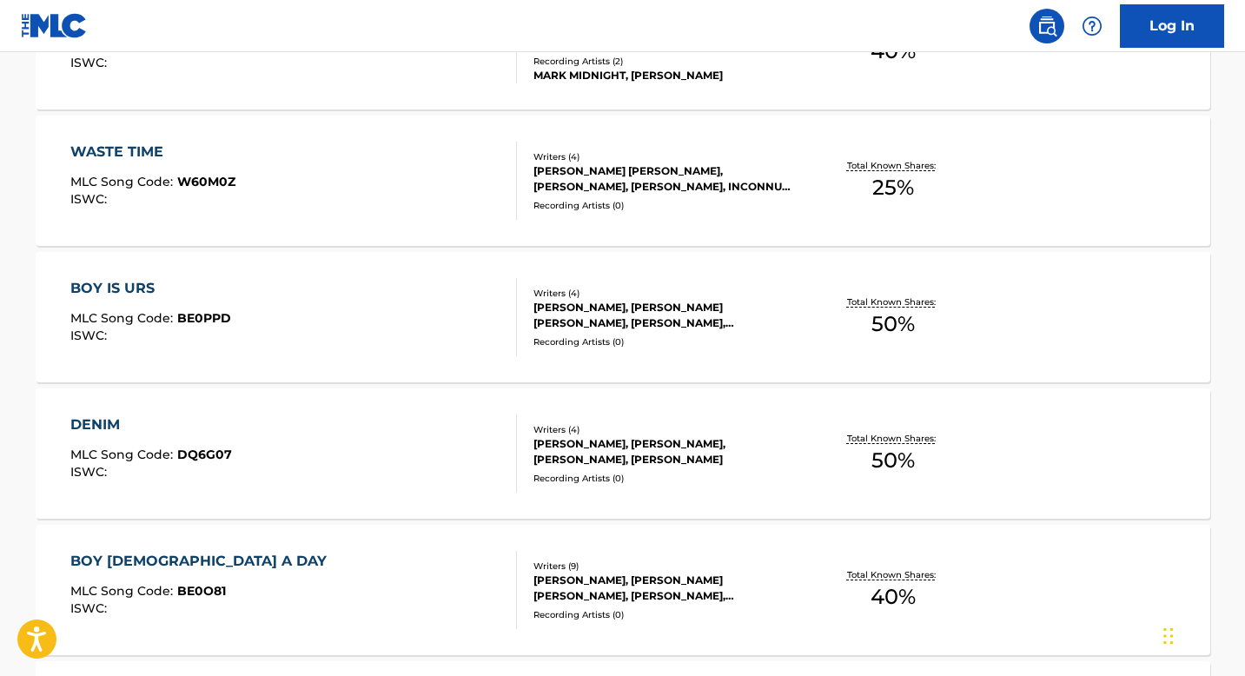
scroll to position [1157, 0]
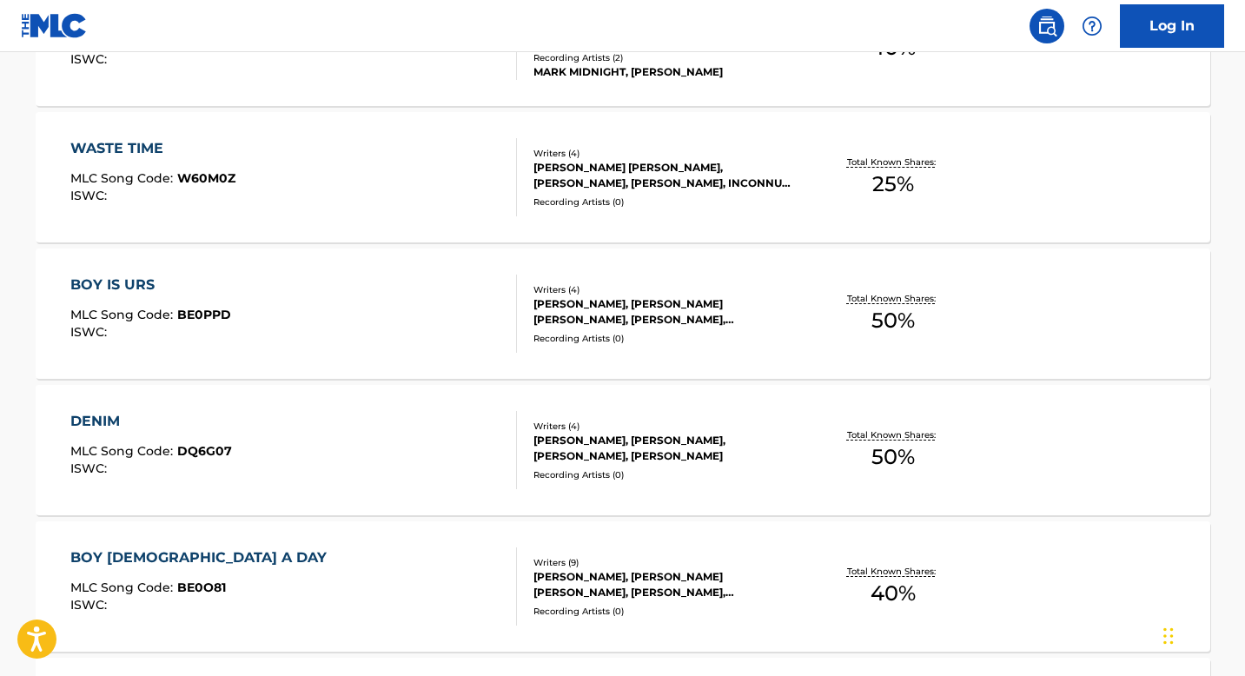
click at [136, 287] on div "BOY IS URS" at bounding box center [150, 284] width 161 height 21
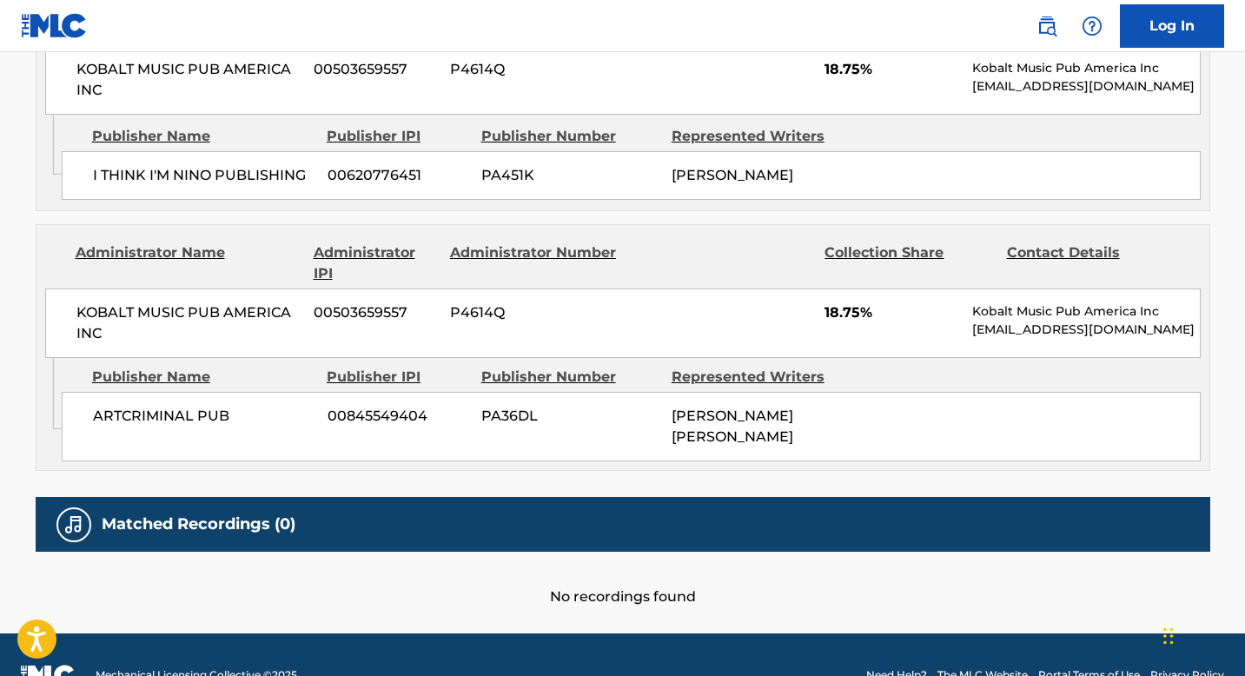
scroll to position [1277, 0]
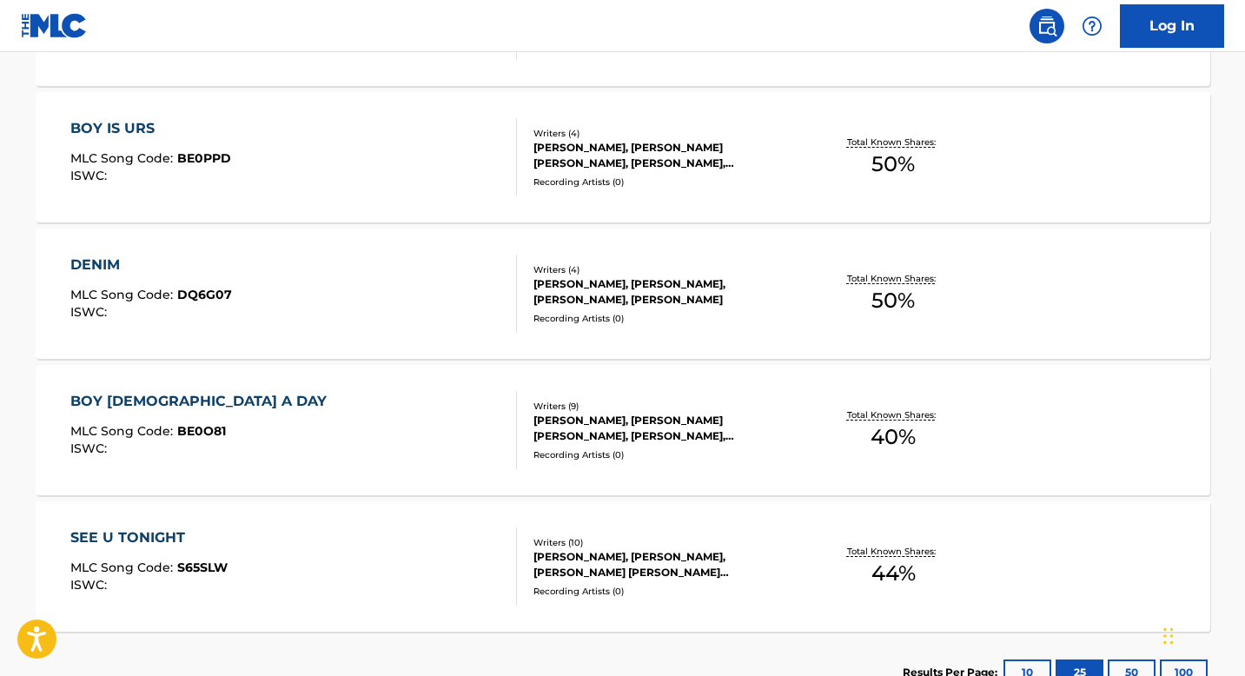
scroll to position [1443, 0]
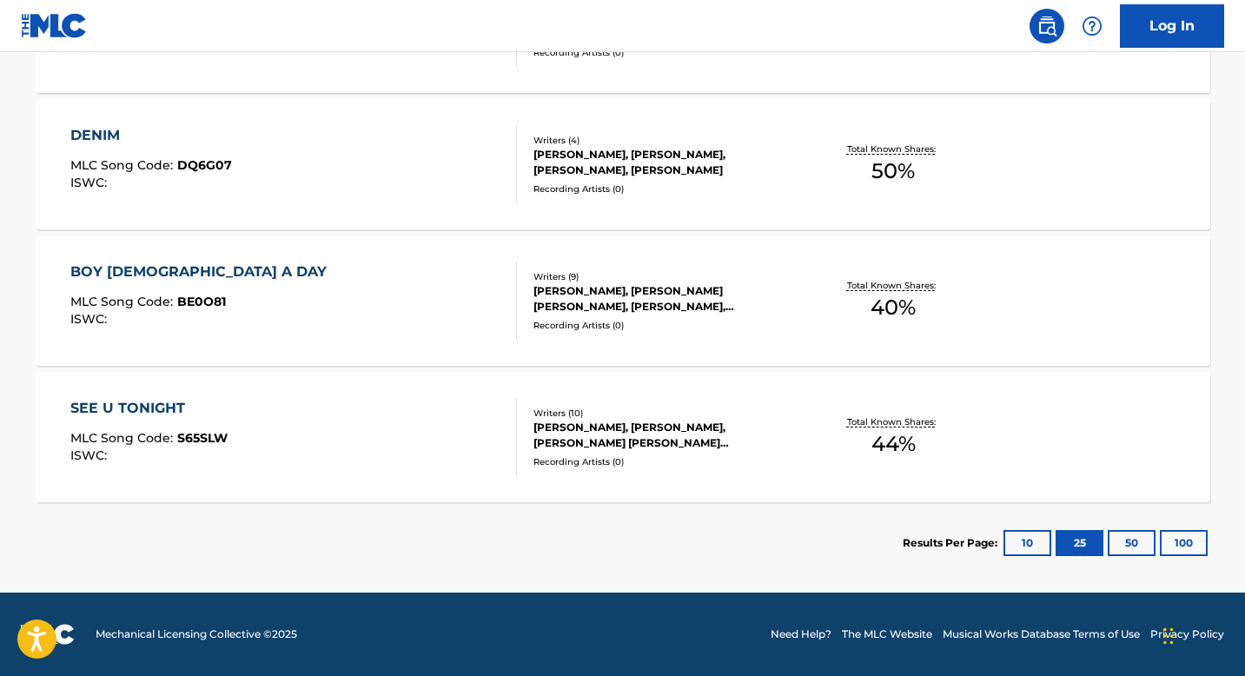
click at [129, 272] on div "BOY [DEMOGRAPHIC_DATA] A DAY" at bounding box center [202, 271] width 265 height 21
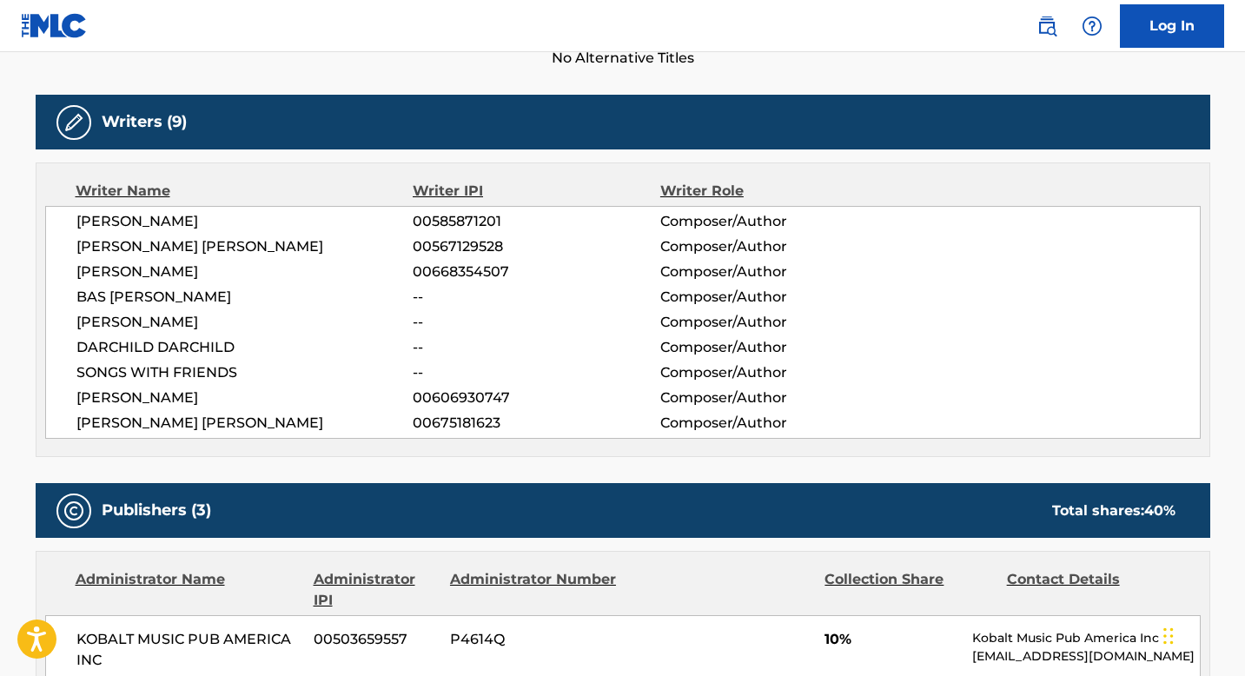
scroll to position [513, 0]
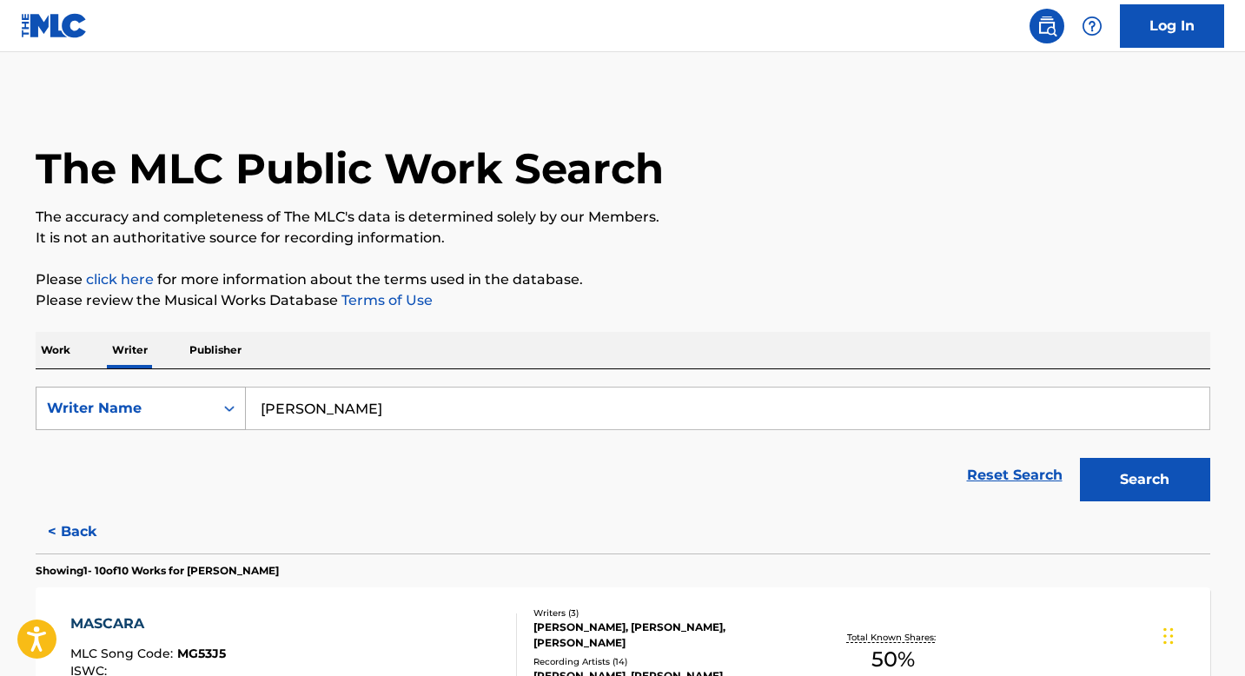
drag, startPoint x: 391, startPoint y: 414, endPoint x: 241, endPoint y: 402, distance: 149.9
click at [241, 402] on div "SearchWithCriteria4c5721d7-e3a4-45f6-a572-6b7387035d6e Writer Name [PERSON_NAME]" at bounding box center [623, 408] width 1174 height 43
paste input "[PERSON_NAME]"
click at [1080, 458] on button "Search" at bounding box center [1145, 479] width 130 height 43
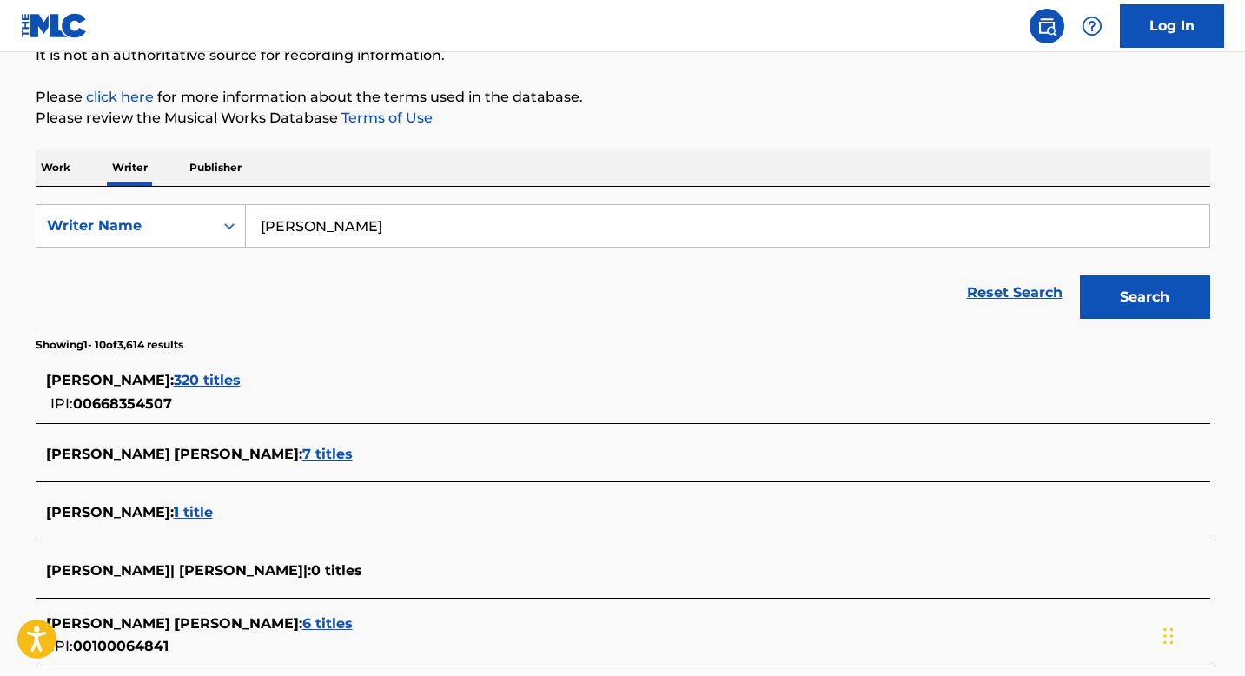
scroll to position [175, 0]
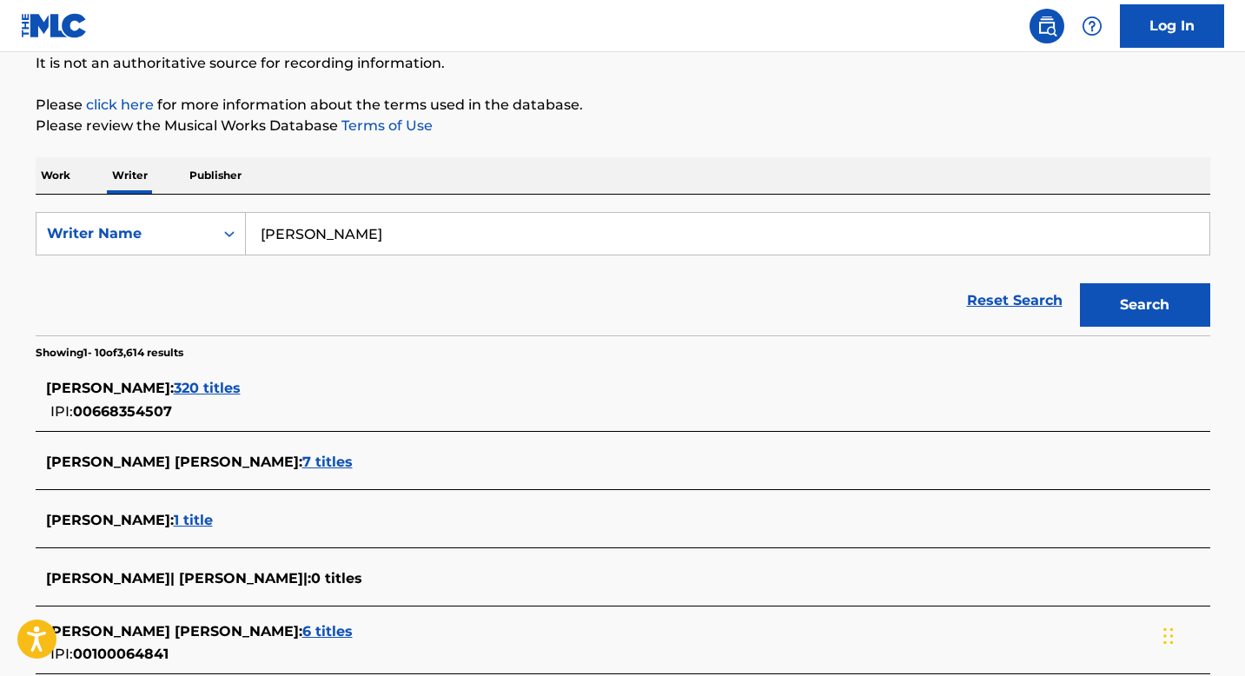
click at [193, 388] on span "320 titles" at bounding box center [207, 388] width 67 height 17
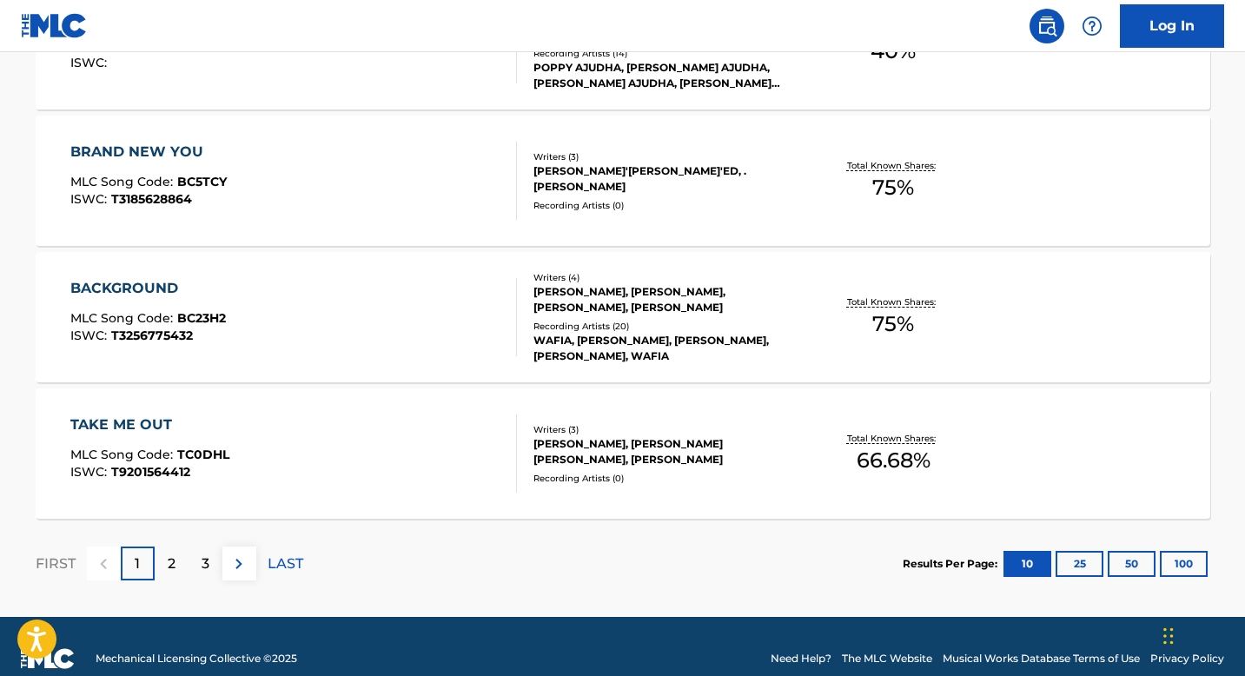
scroll to position [1451, 0]
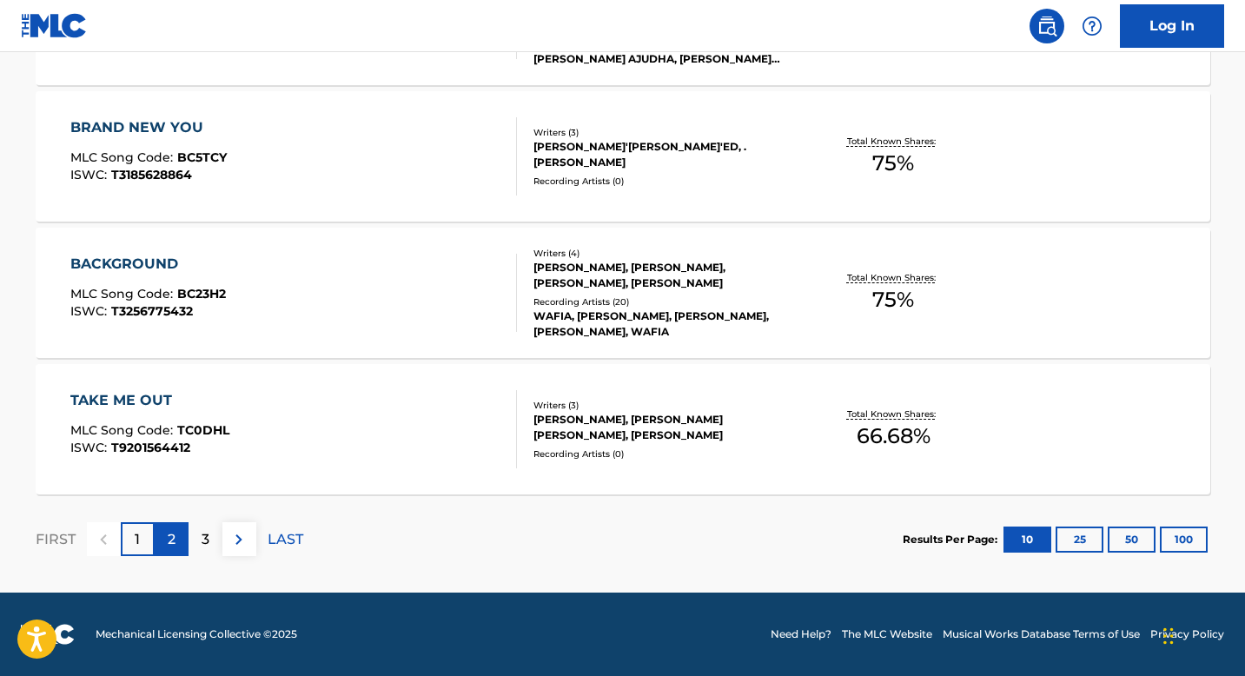
click at [165, 542] on div "2" at bounding box center [172, 539] width 34 height 34
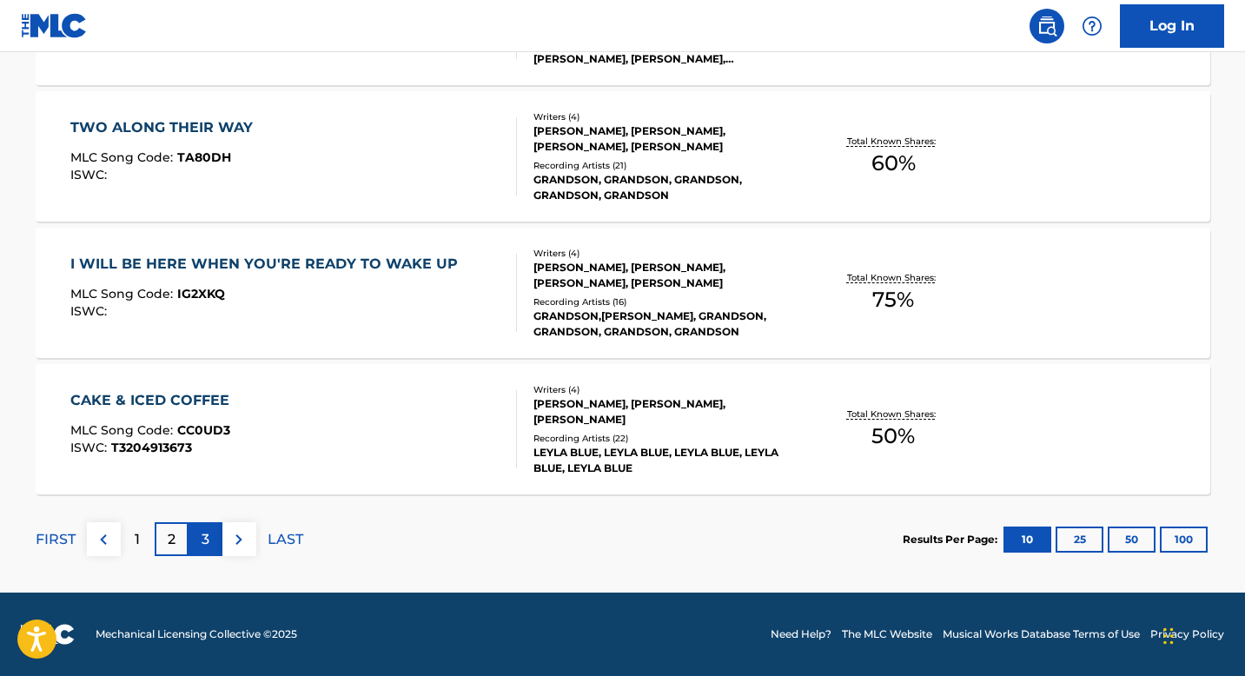
click at [206, 526] on div "3" at bounding box center [205, 539] width 34 height 34
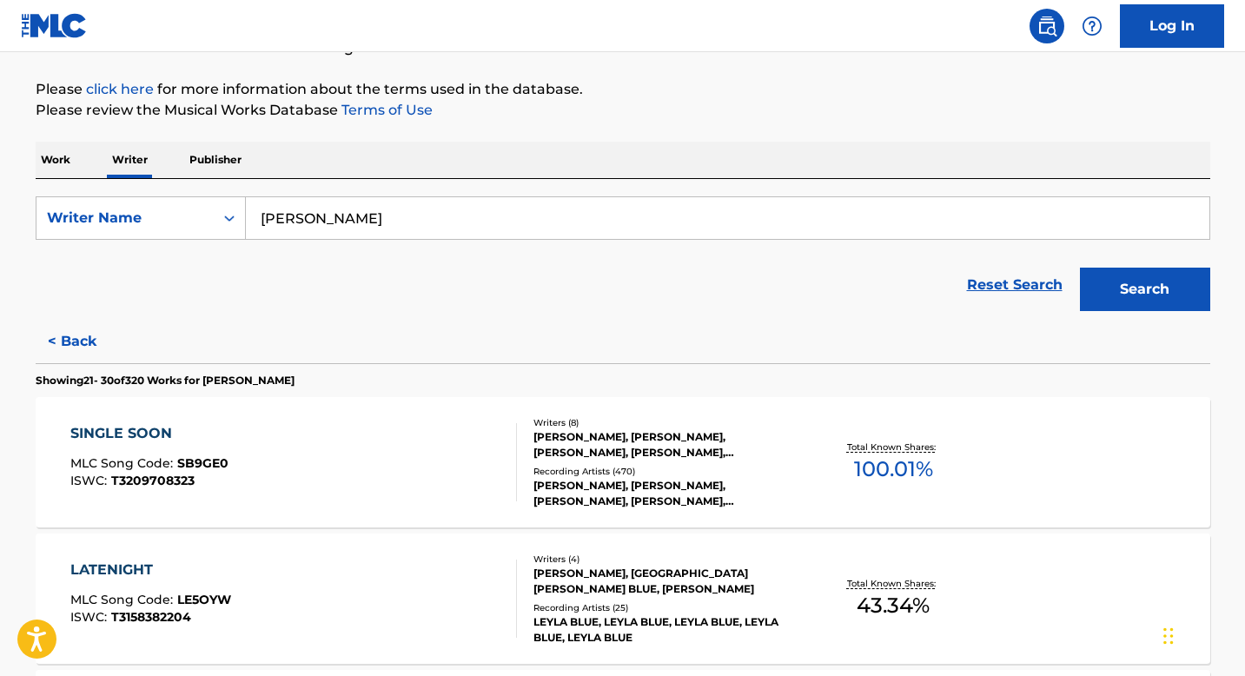
scroll to position [179, 0]
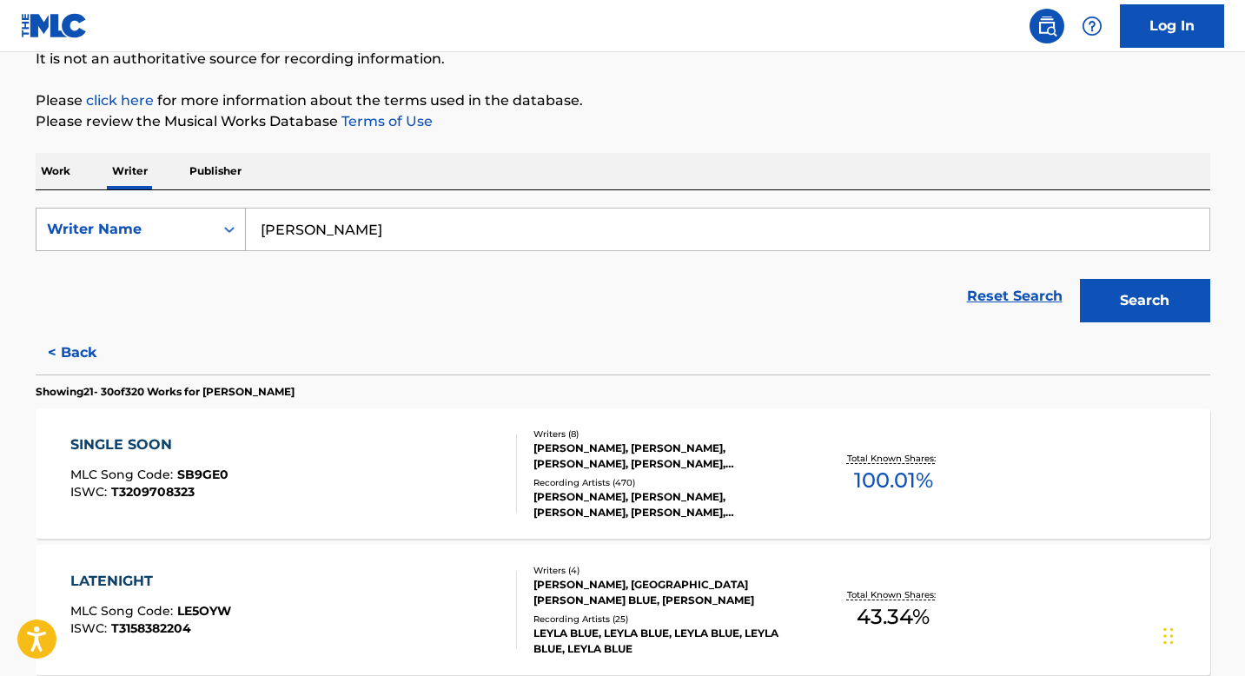
drag, startPoint x: 375, startPoint y: 222, endPoint x: 194, endPoint y: 221, distance: 181.6
click at [194, 221] on div "SearchWithCriteria4c5721d7-e3a4-45f6-a572-6b7387035d6e Writer Name [PERSON_NAME]" at bounding box center [623, 229] width 1174 height 43
type input "[PERSON_NAME]"
click at [1080, 279] on button "Search" at bounding box center [1145, 300] width 130 height 43
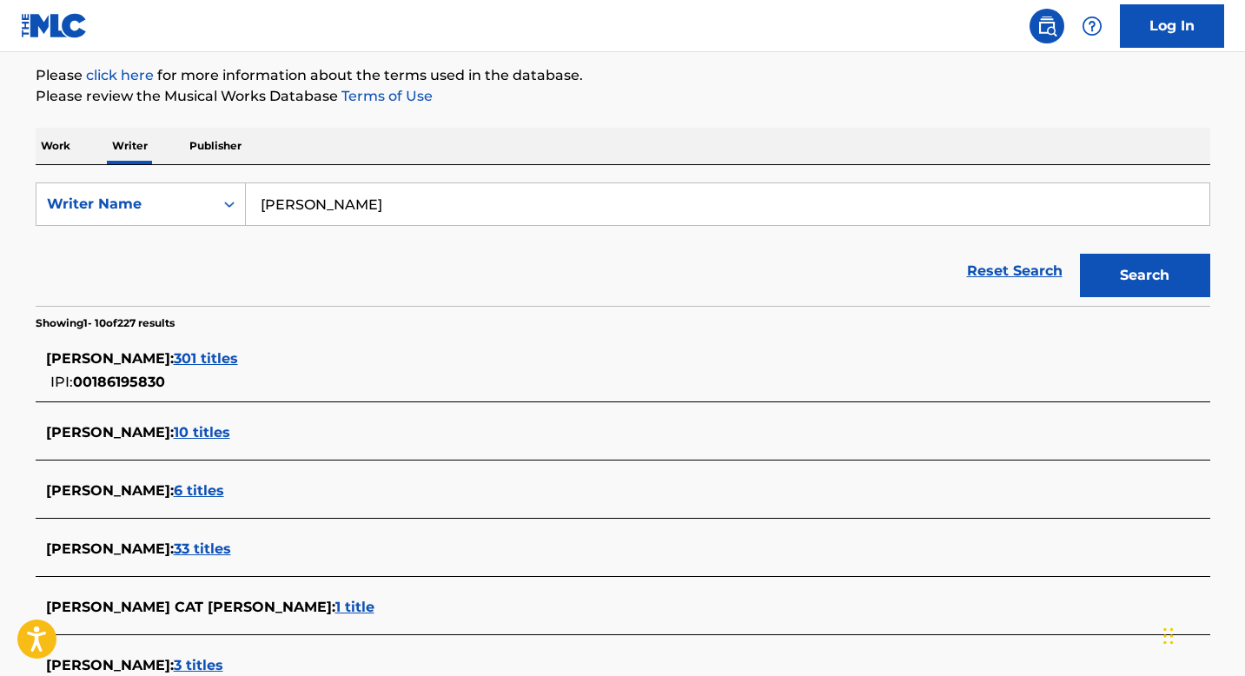
scroll to position [208, 0]
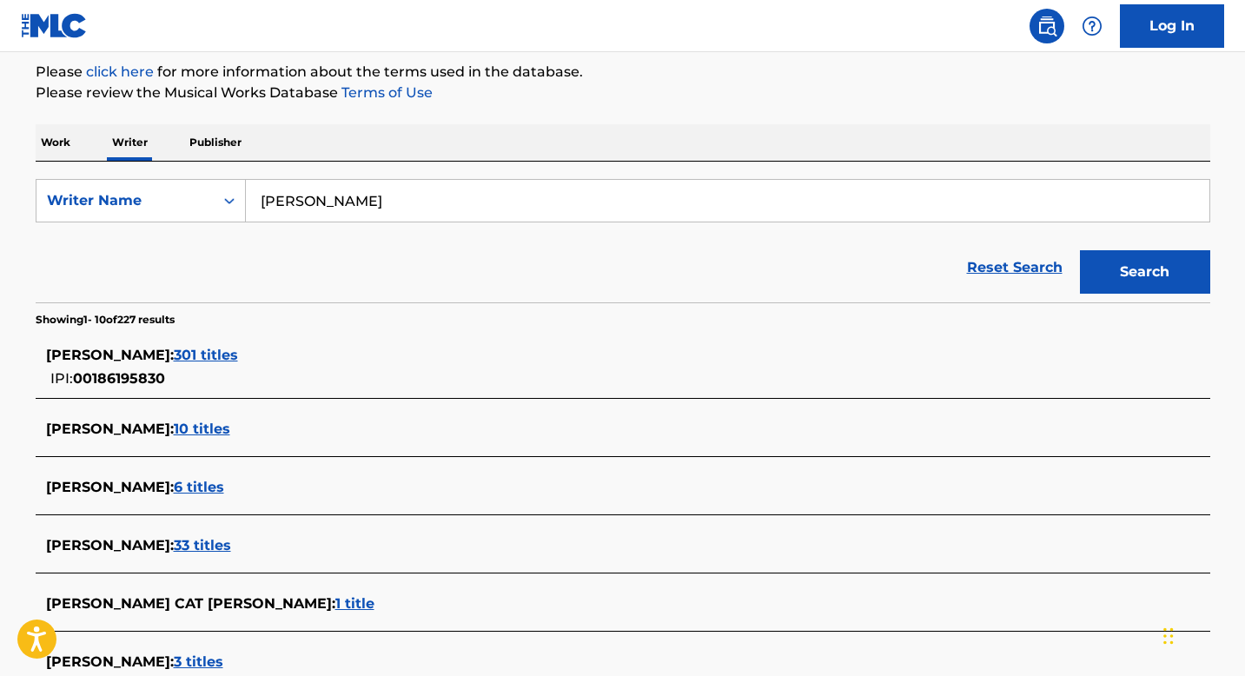
click at [238, 350] on span "301 titles" at bounding box center [206, 355] width 64 height 17
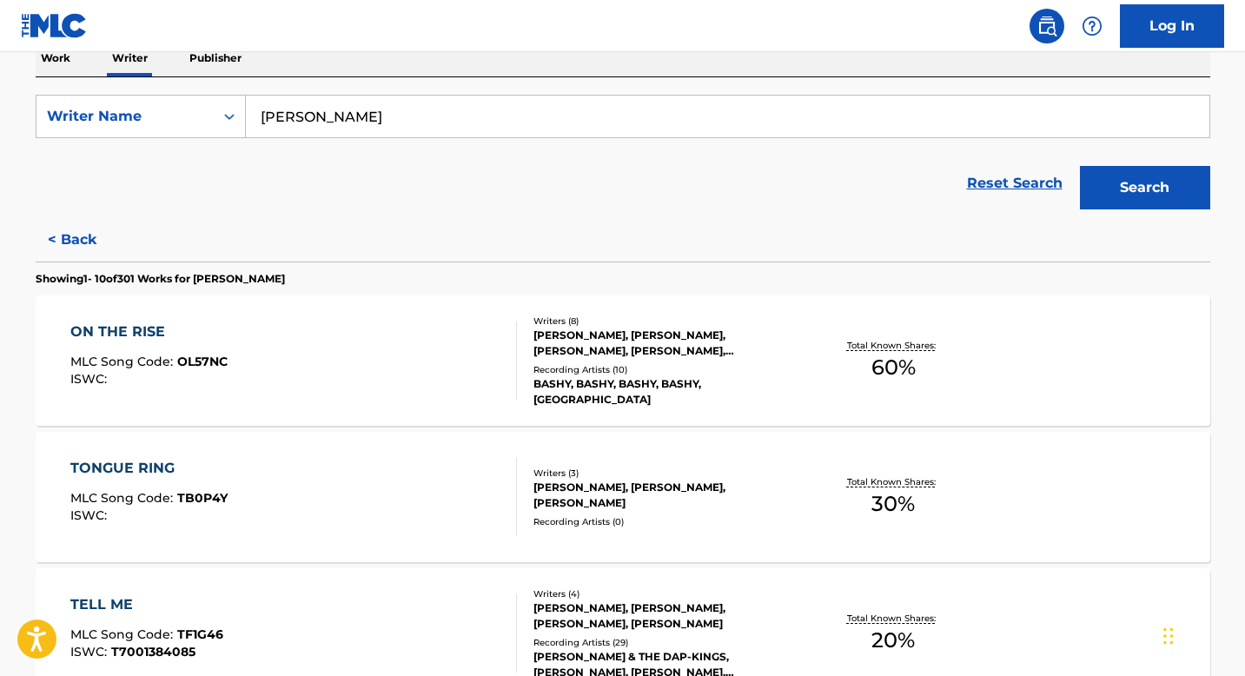
scroll to position [308, 0]
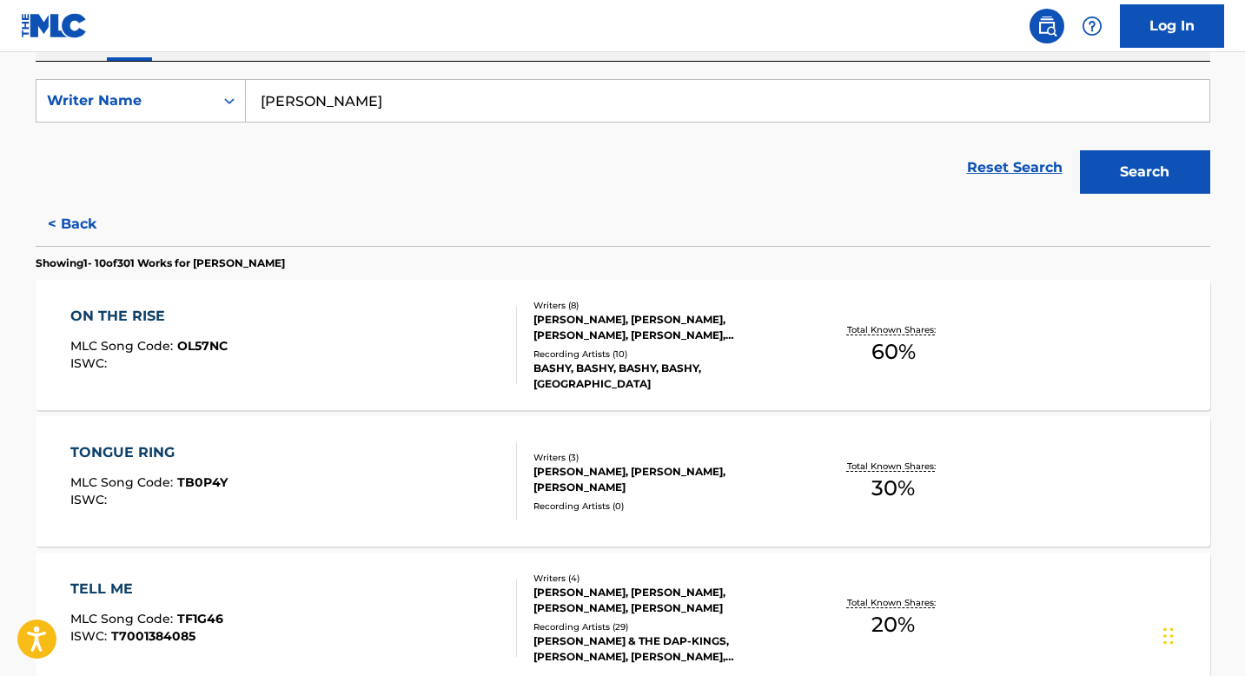
click at [103, 314] on div "ON THE RISE" at bounding box center [148, 316] width 157 height 21
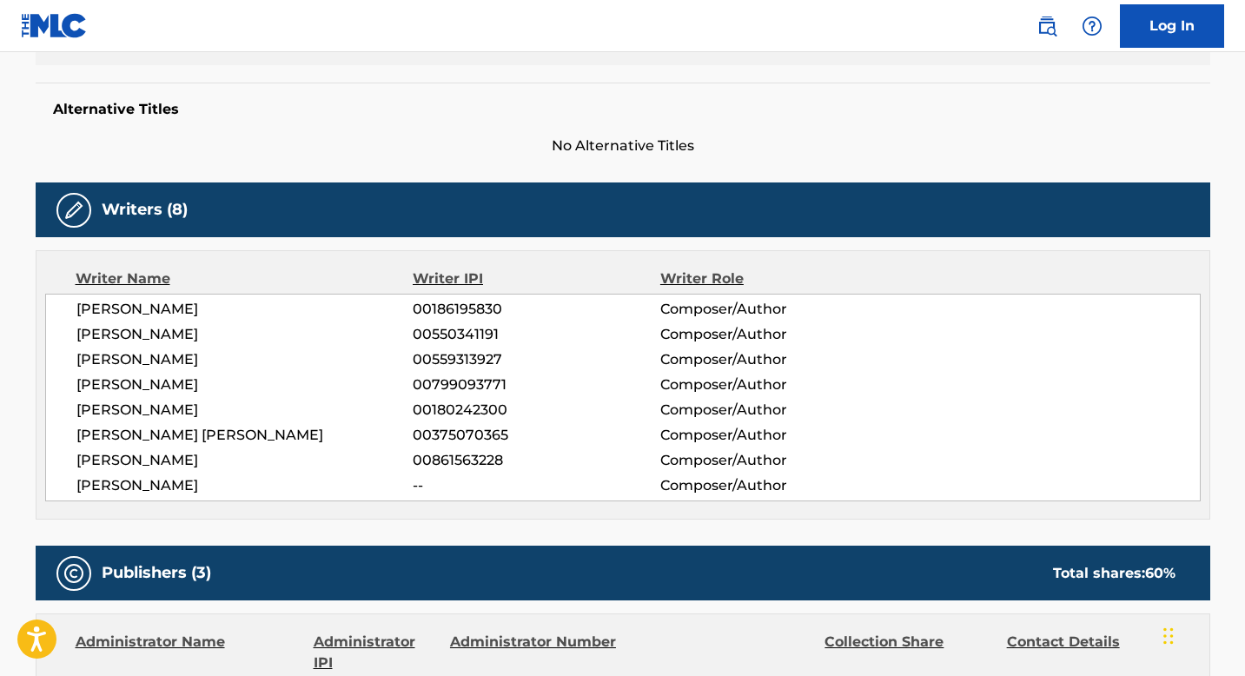
scroll to position [427, 0]
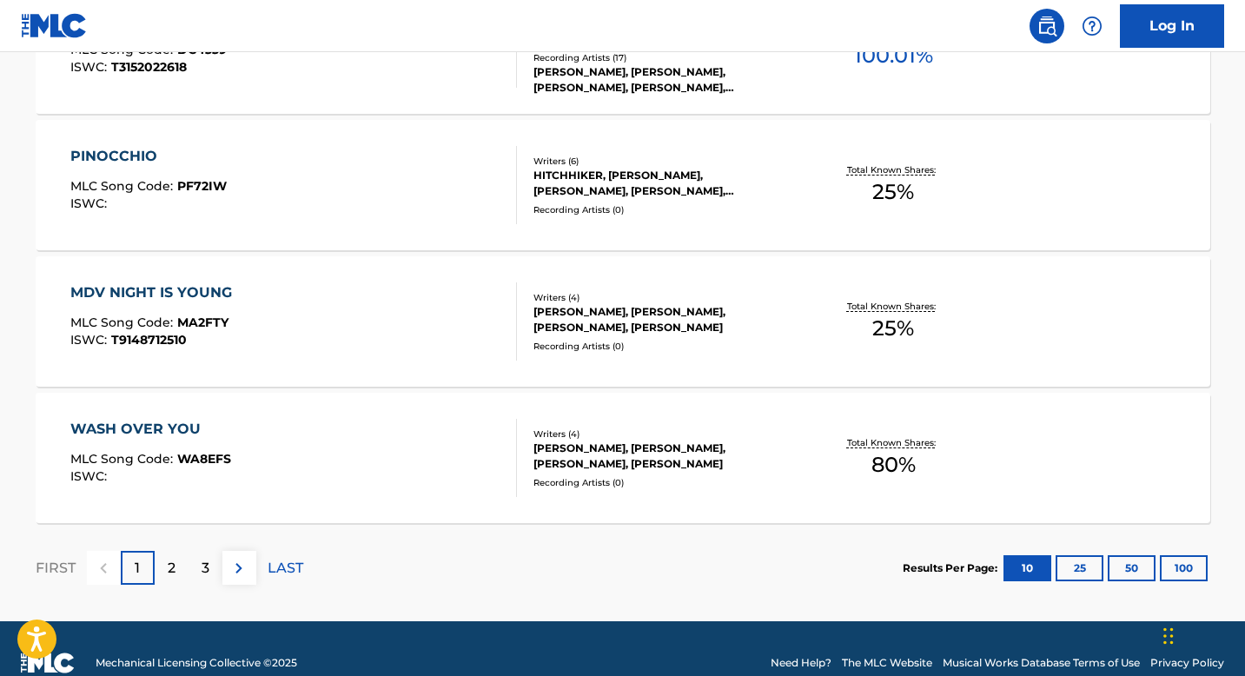
scroll to position [1451, 0]
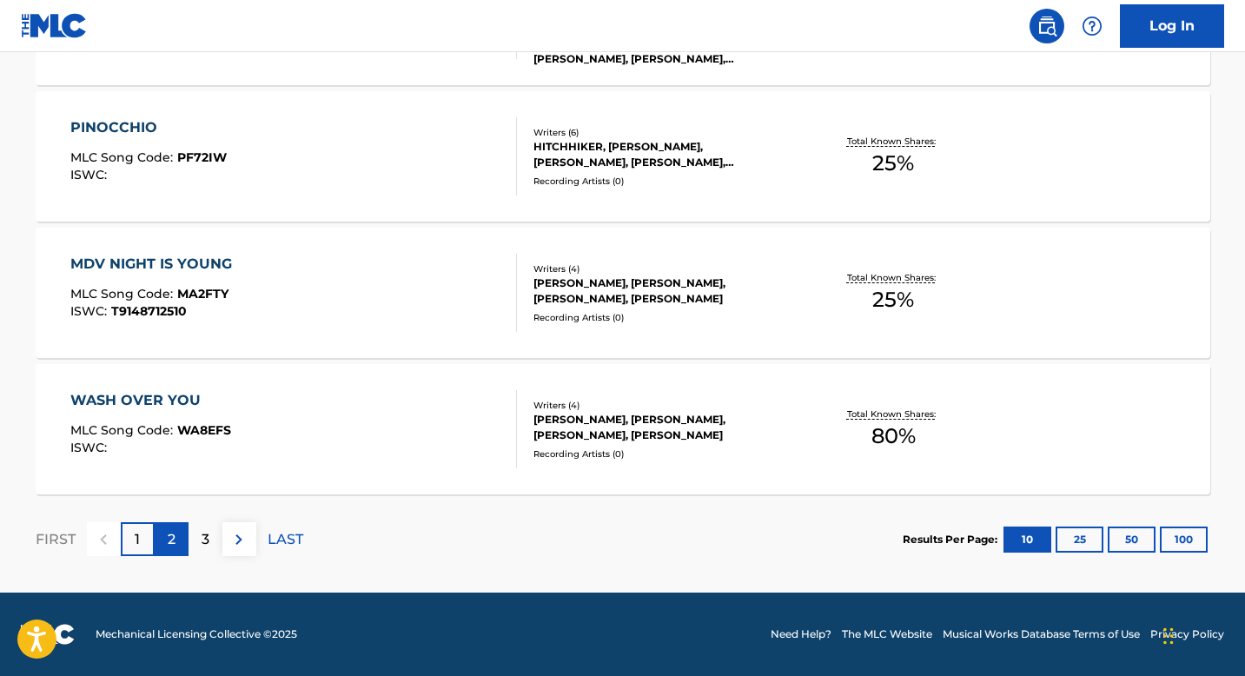
click at [173, 540] on p "2" at bounding box center [172, 539] width 8 height 21
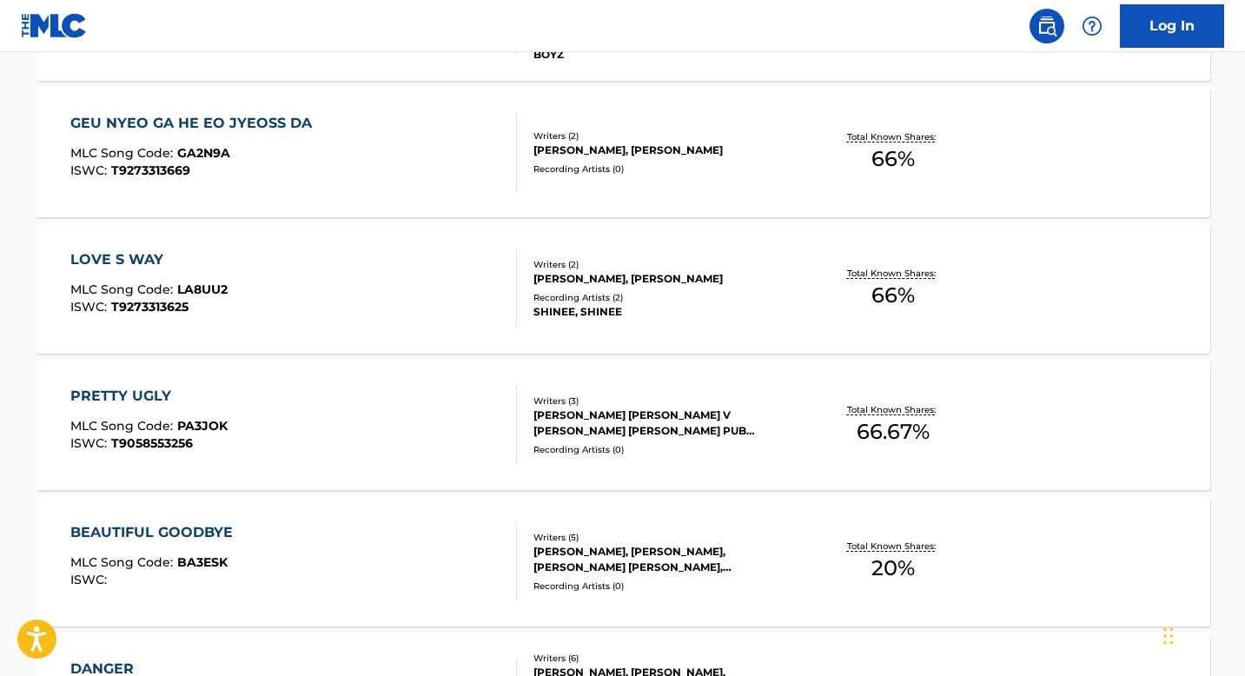
scroll to position [1043, 0]
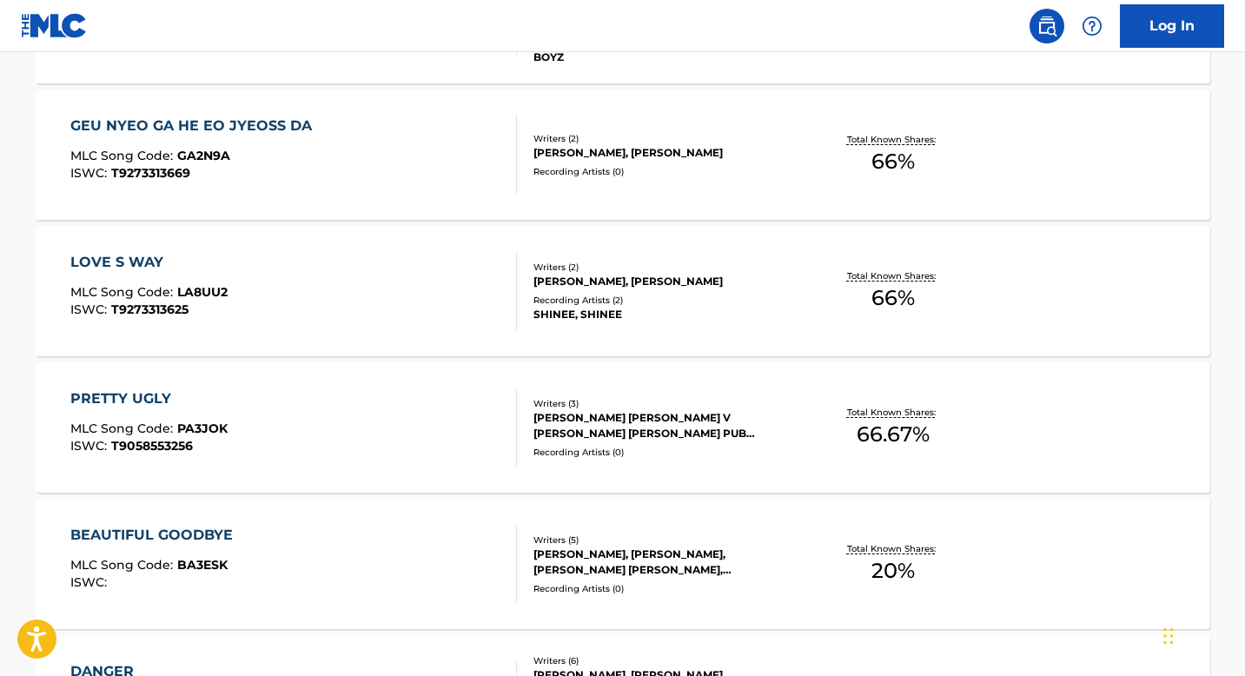
click at [147, 393] on div "PRETTY UGLY" at bounding box center [148, 398] width 157 height 21
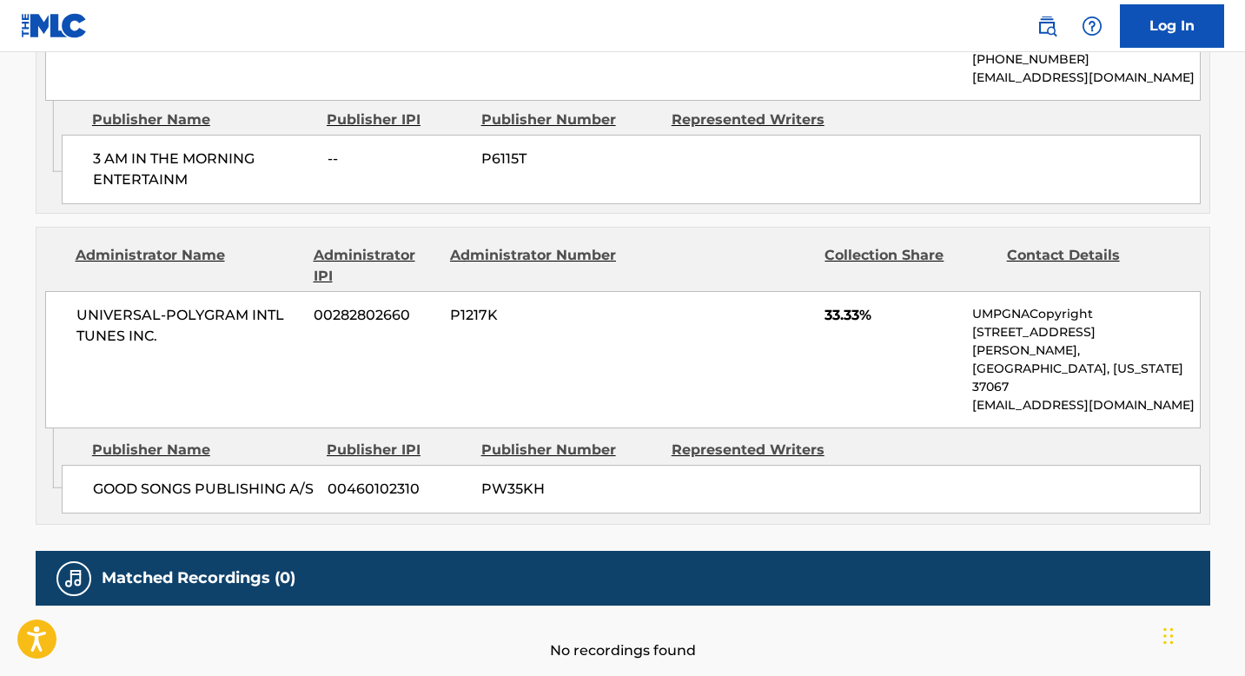
scroll to position [1299, 0]
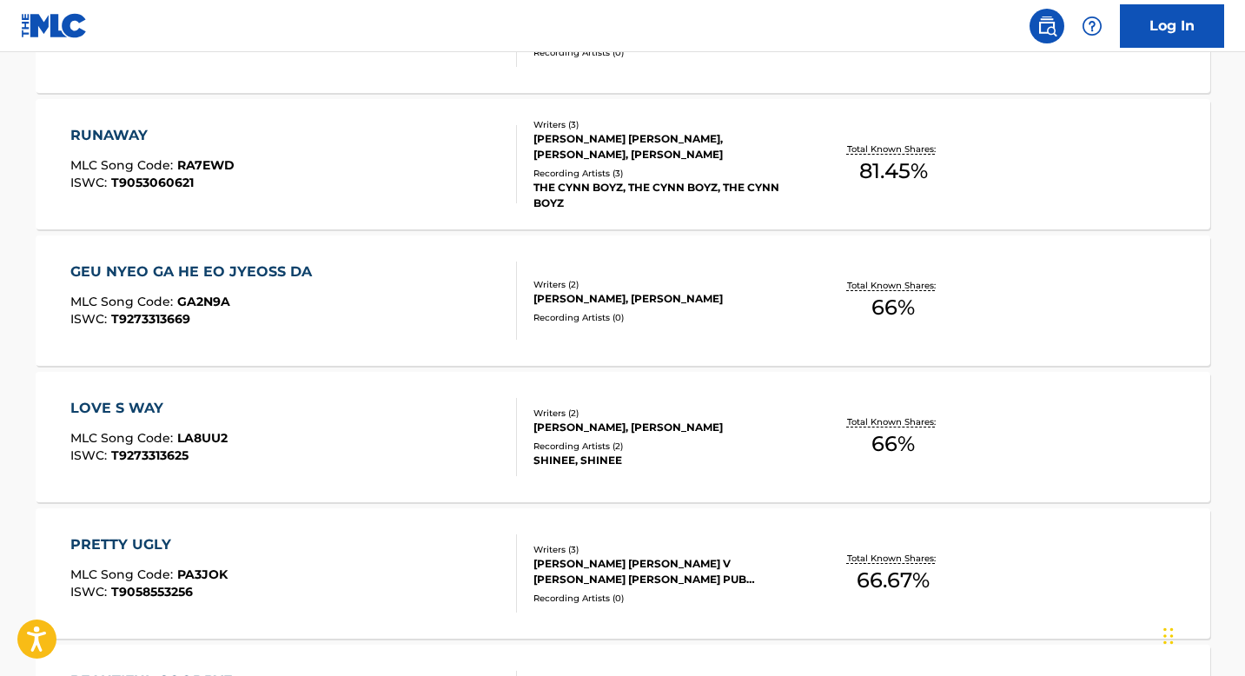
scroll to position [912, 0]
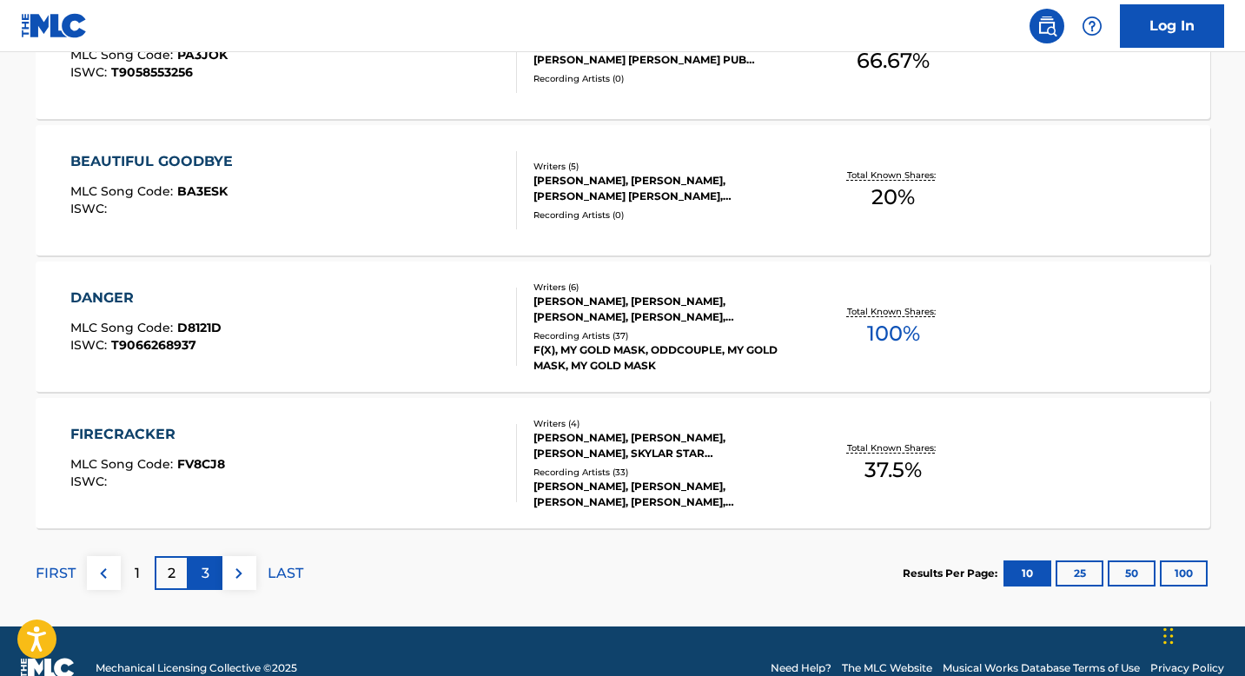
click at [199, 575] on div "3" at bounding box center [205, 573] width 34 height 34
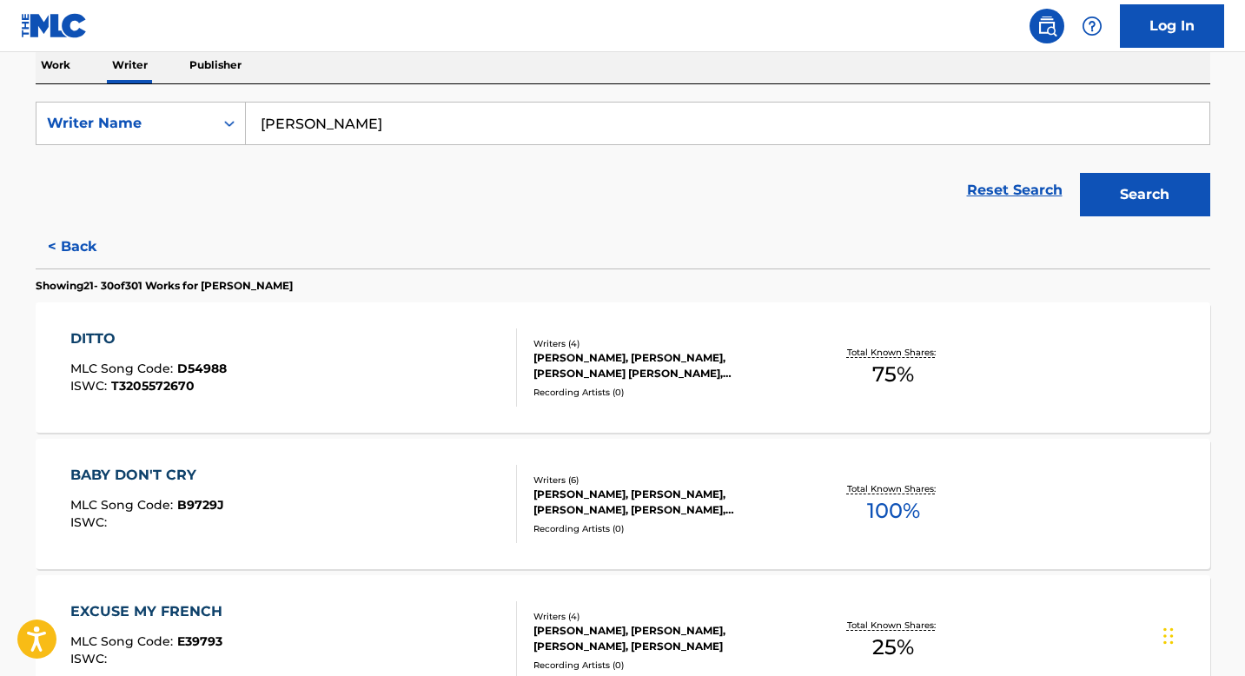
scroll to position [281, 0]
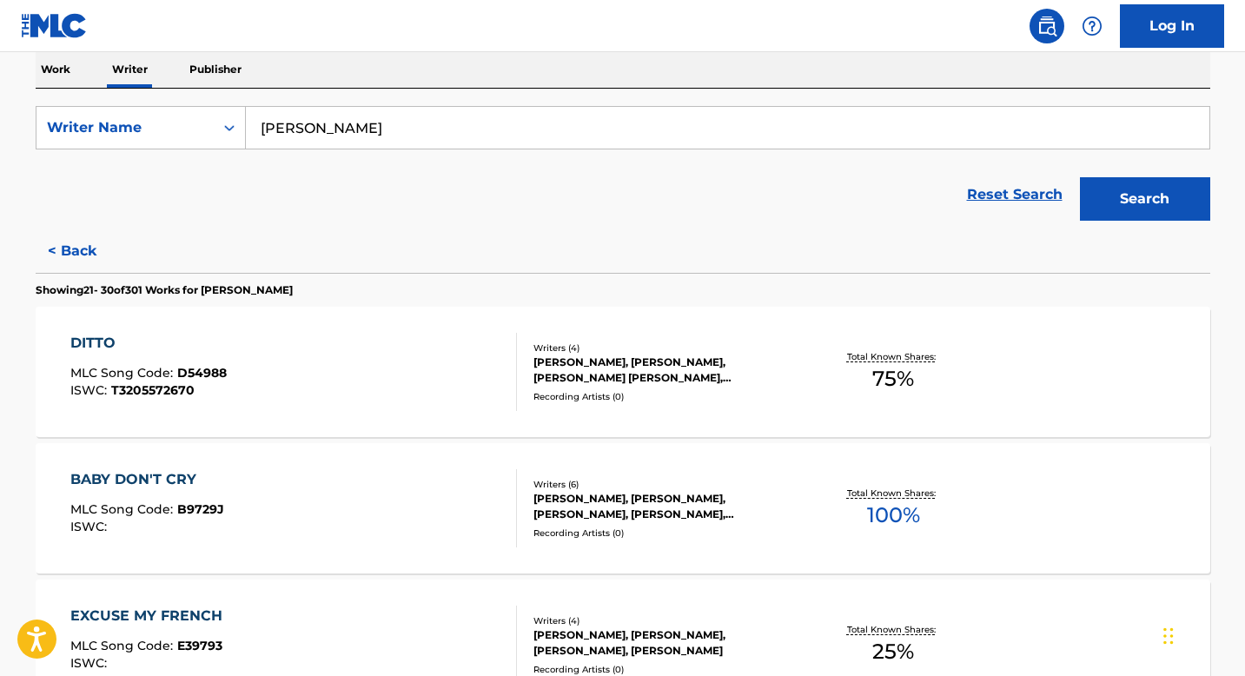
click at [390, 121] on input "[PERSON_NAME]" at bounding box center [727, 128] width 963 height 42
click at [1080, 177] on button "Search" at bounding box center [1145, 198] width 130 height 43
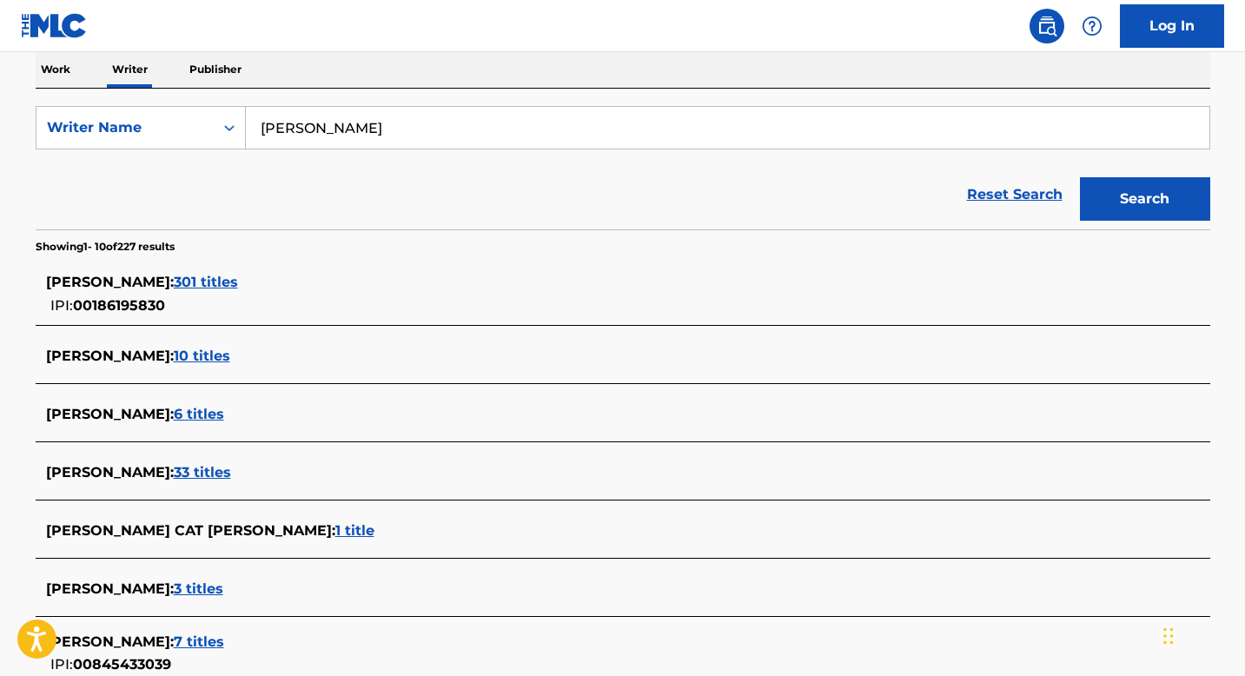
click at [52, 73] on p "Work" at bounding box center [56, 69] width 40 height 36
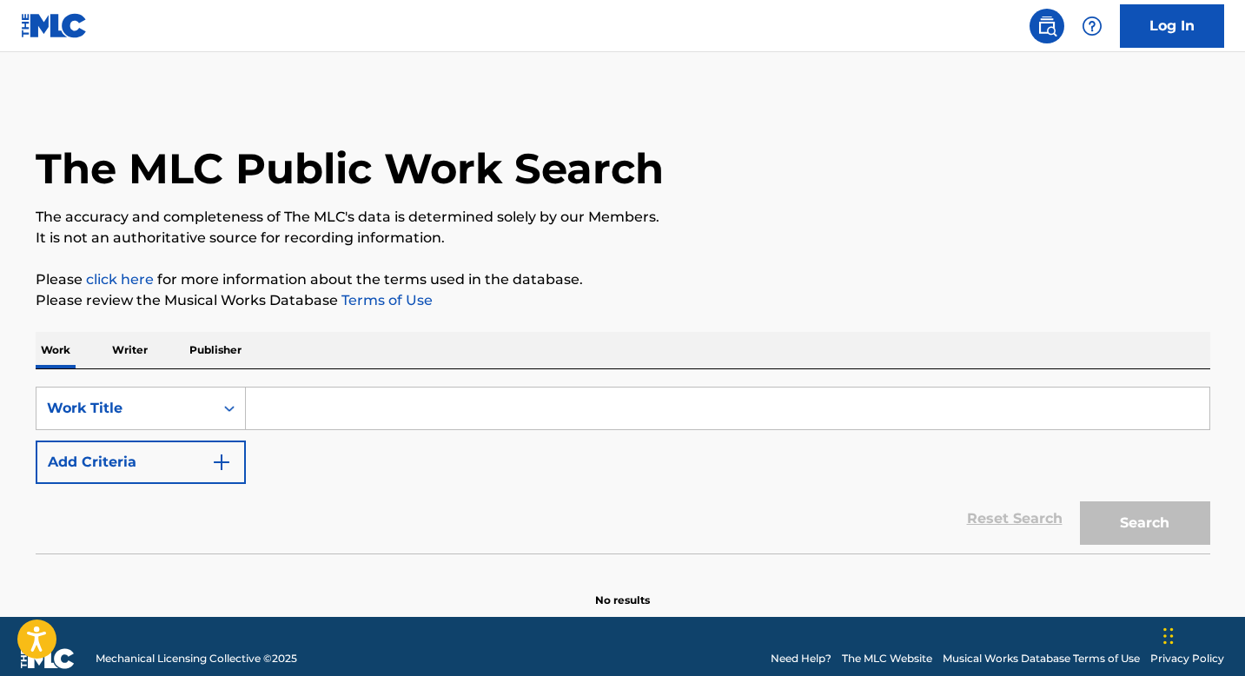
click at [283, 408] on input "Search Form" at bounding box center [727, 408] width 963 height 42
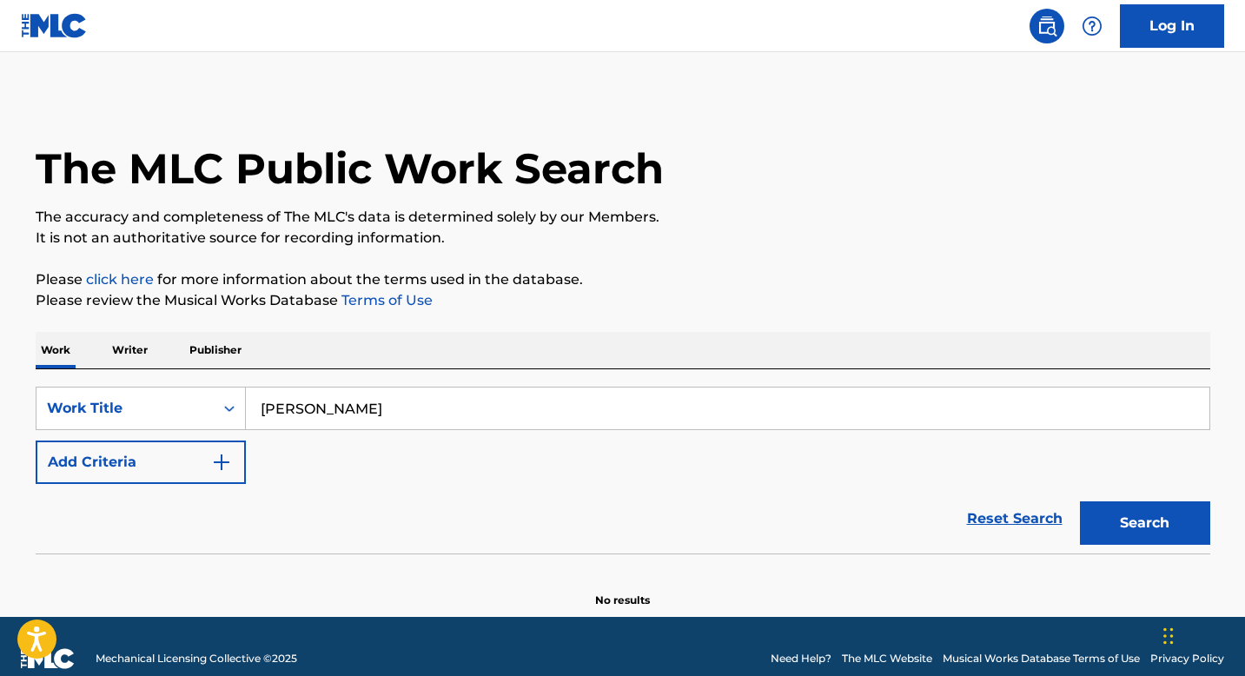
type input "[PERSON_NAME]"
click at [1080, 501] on button "Search" at bounding box center [1145, 522] width 130 height 43
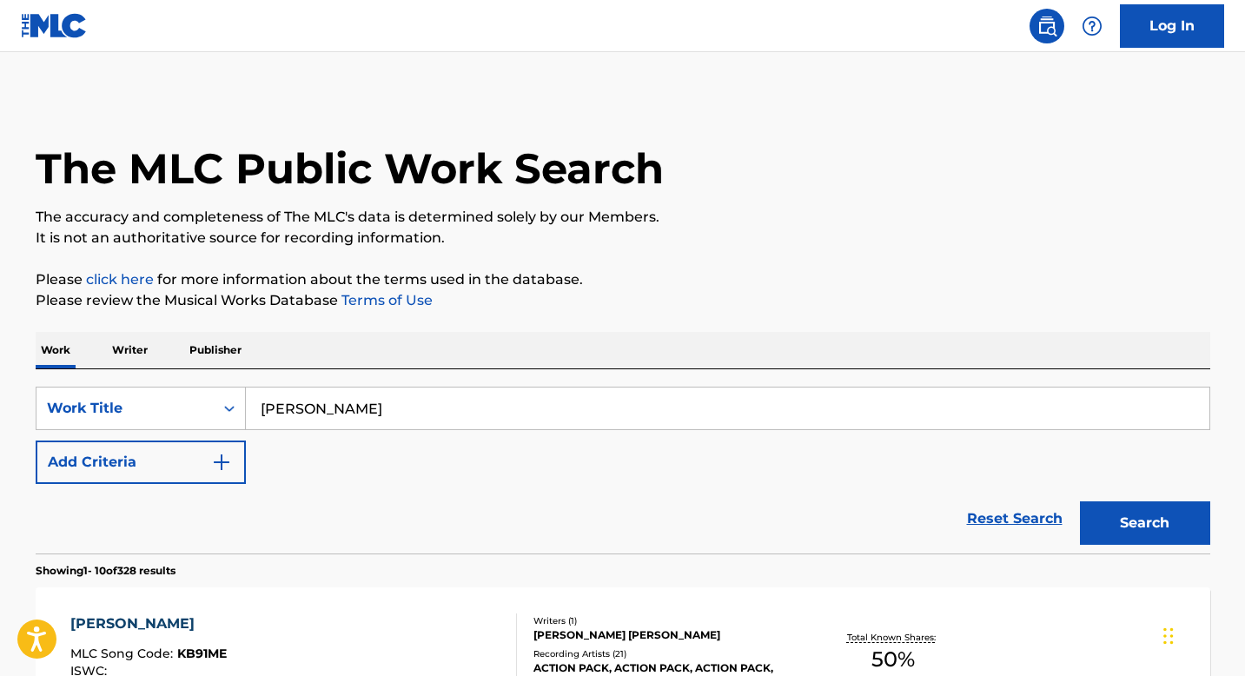
click at [128, 341] on p "Writer" at bounding box center [130, 350] width 46 height 36
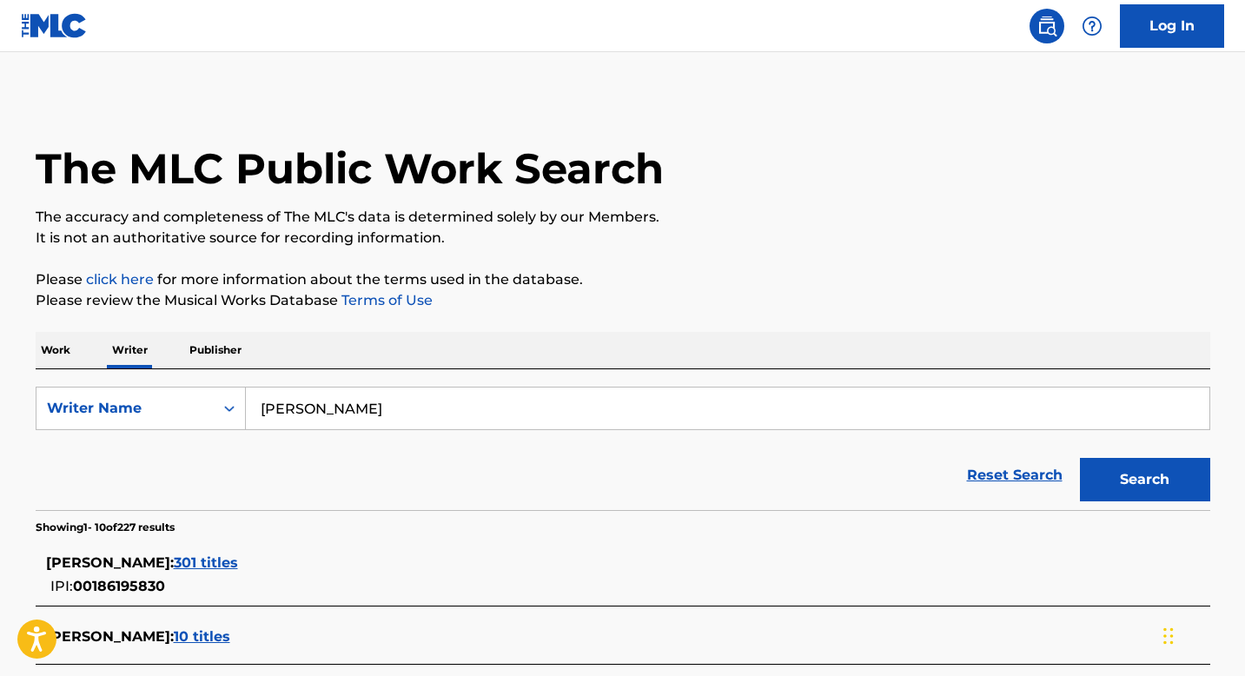
click at [380, 409] on input "[PERSON_NAME]" at bounding box center [727, 408] width 963 height 42
click at [1080, 458] on button "Search" at bounding box center [1145, 479] width 130 height 43
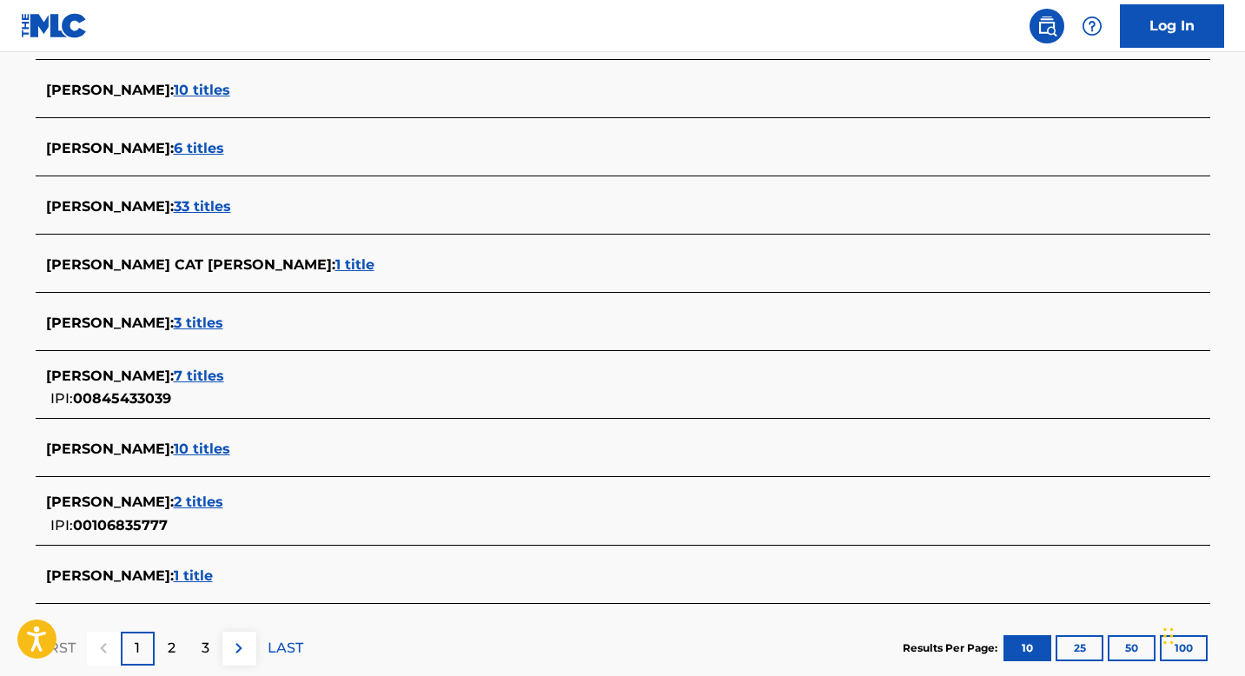
scroll to position [552, 0]
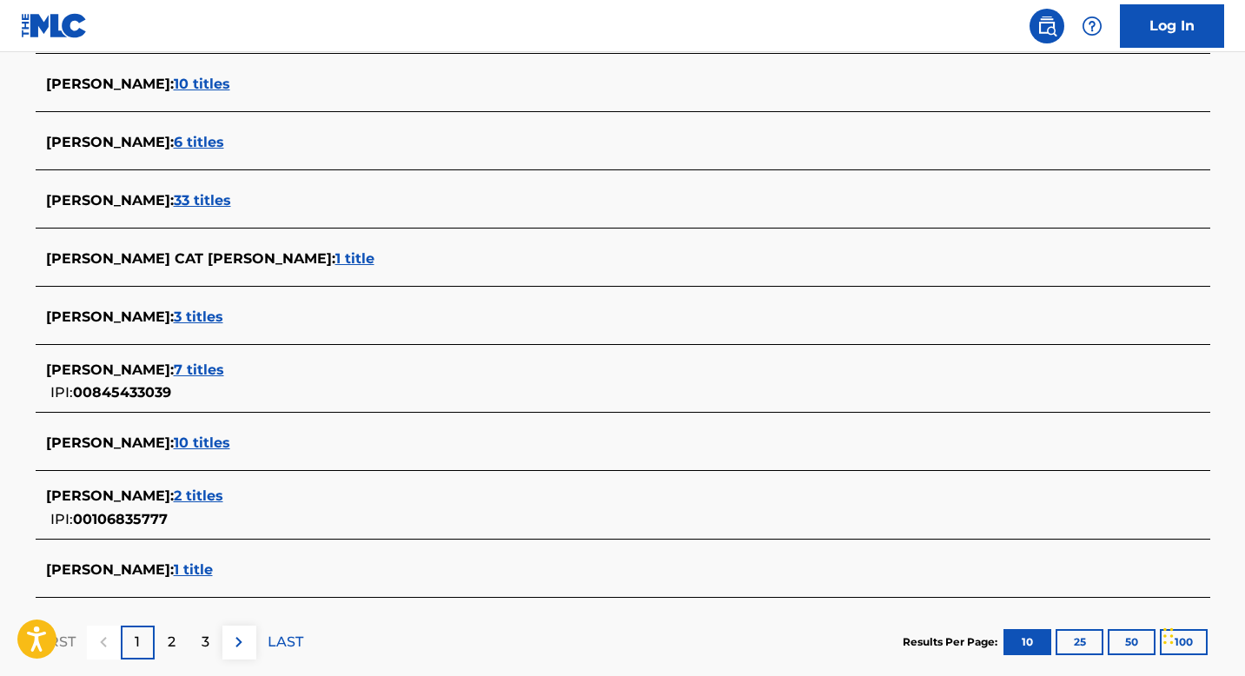
click at [195, 367] on span "7 titles" at bounding box center [199, 369] width 50 height 17
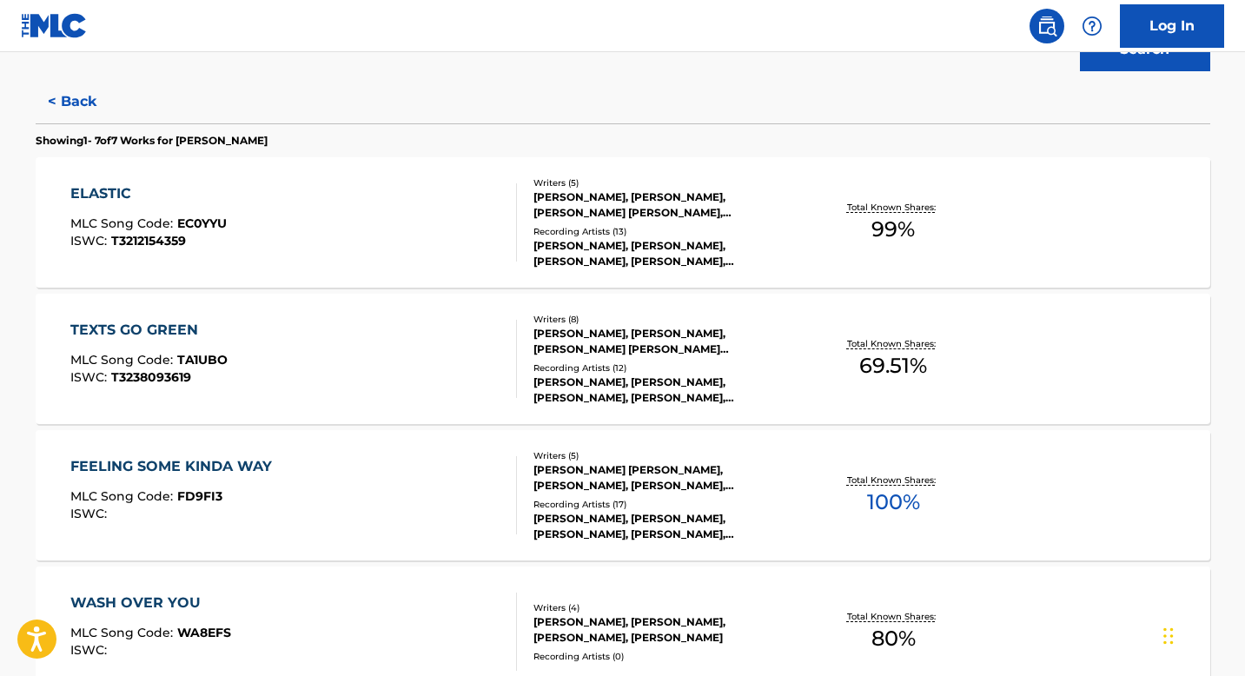
scroll to position [400, 0]
